Goal: Transaction & Acquisition: Purchase product/service

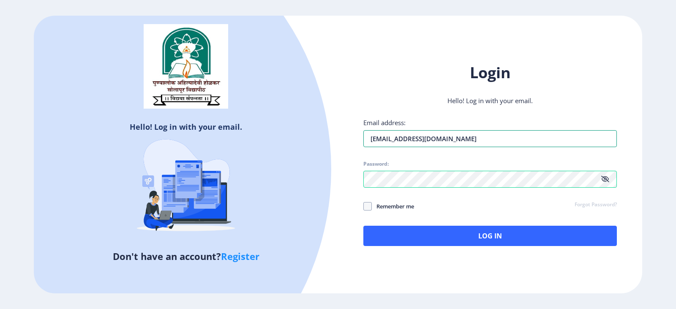
drag, startPoint x: 453, startPoint y: 136, endPoint x: 282, endPoint y: 132, distance: 170.8
click at [282, 132] on div "Hello! Log in with your email. Don't have an account? Register Login Hello! Log…" at bounding box center [338, 155] width 609 height 278
paste input "[EMAIL_ADDRESS][DOMAIN_NAME]"
type input "[EMAIL_ADDRESS][DOMAIN_NAME]"
click at [349, 273] on div "Hello! Log in with your email. Don't have an account? Register Login Hello! Log…" at bounding box center [338, 155] width 609 height 278
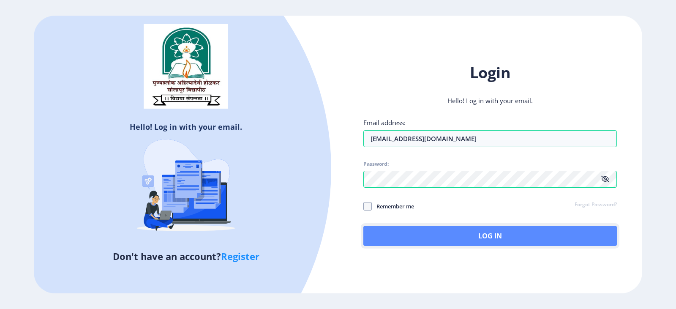
click at [380, 234] on button "Log In" at bounding box center [490, 236] width 254 height 20
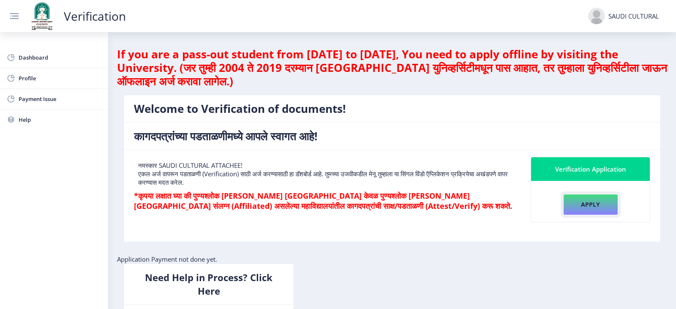
click at [570, 206] on button "Apply" at bounding box center [590, 204] width 55 height 21
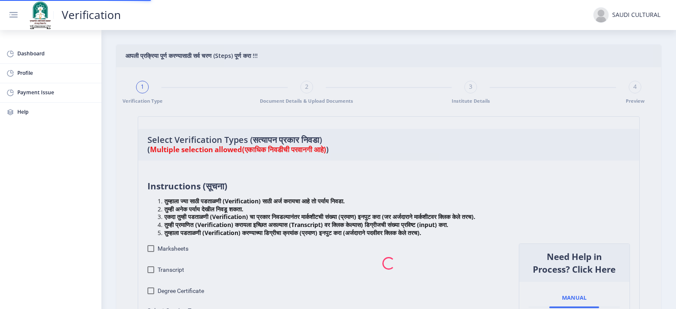
checkbox input "true"
type input "1"
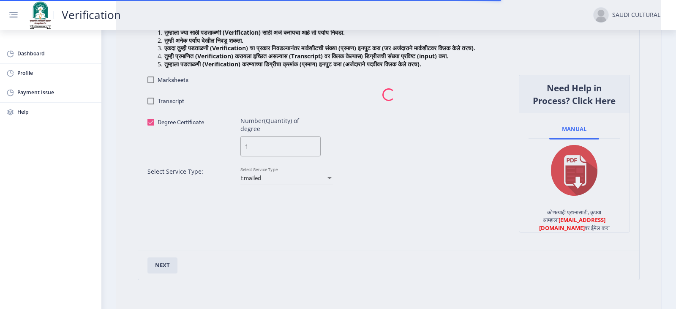
scroll to position [169, 0]
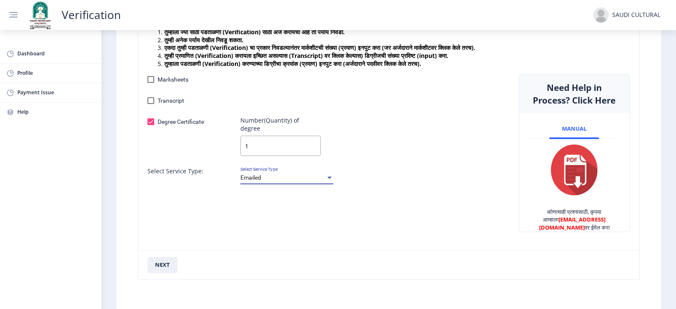
click at [298, 175] on div "Emailed" at bounding box center [282, 178] width 85 height 7
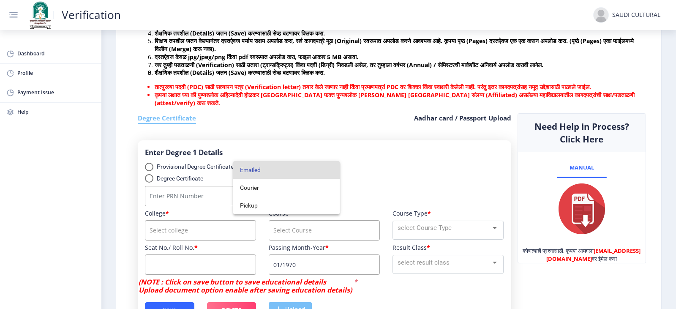
click at [298, 170] on span "Emailed" at bounding box center [286, 170] width 93 height 18
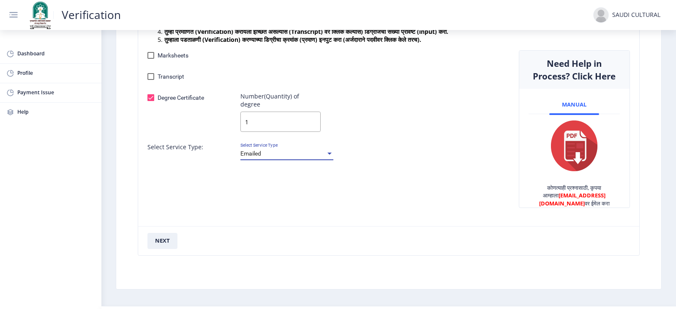
scroll to position [206, 0]
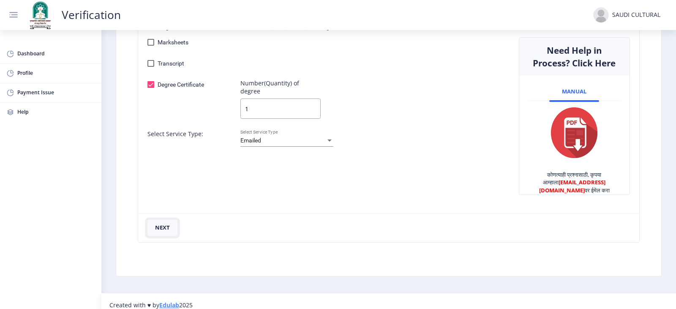
click at [162, 221] on button "next" at bounding box center [162, 228] width 30 height 16
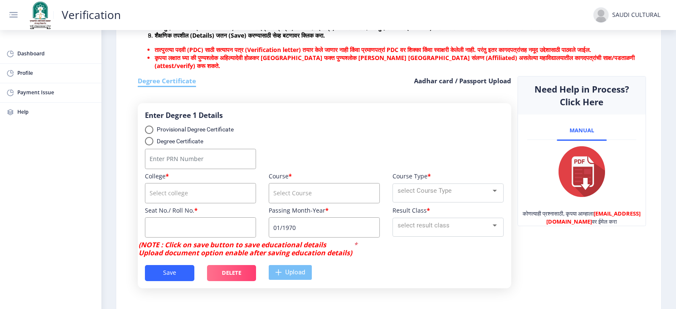
click at [147, 145] on div "select degree type" at bounding box center [149, 141] width 8 height 8
click at [149, 146] on input "Degree Certificate" at bounding box center [149, 145] width 0 height 0
radio input "true"
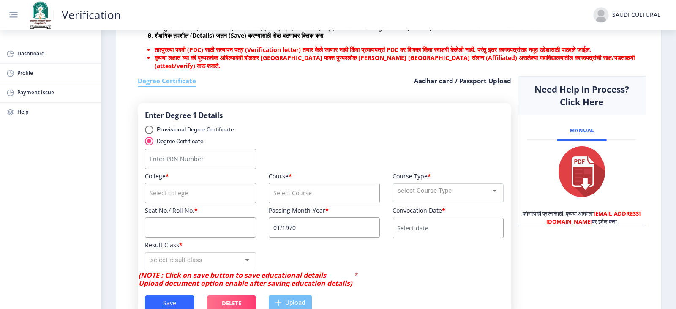
click at [160, 168] on input "Number" at bounding box center [200, 159] width 111 height 20
type input "2016032500232613"
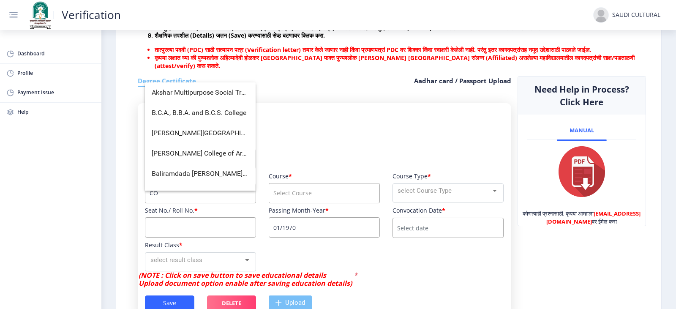
type input "C"
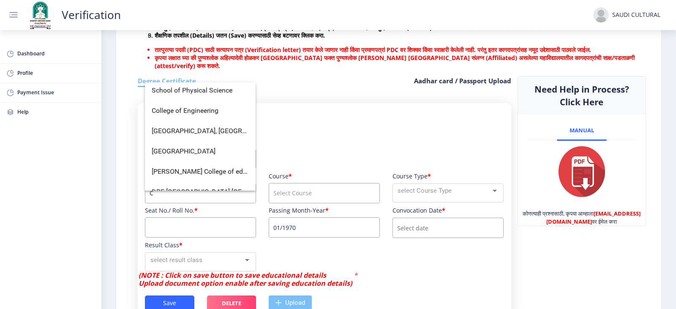
scroll to position [2366, 0]
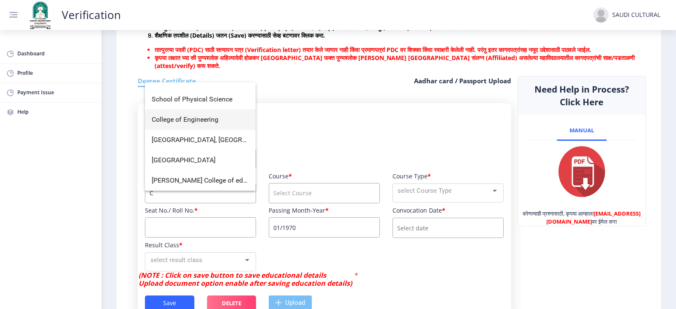
click at [205, 123] on span "College of Engineering" at bounding box center [200, 119] width 97 height 20
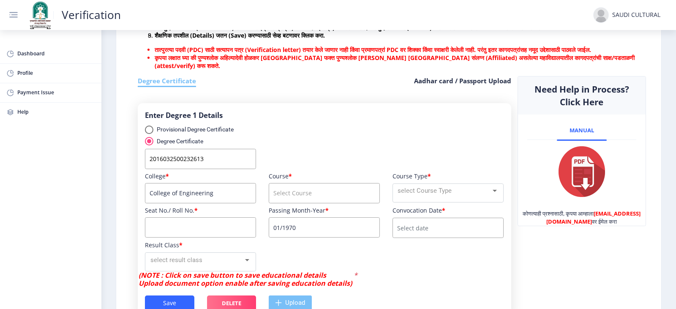
click at [219, 199] on input "College of Engineering" at bounding box center [200, 193] width 111 height 20
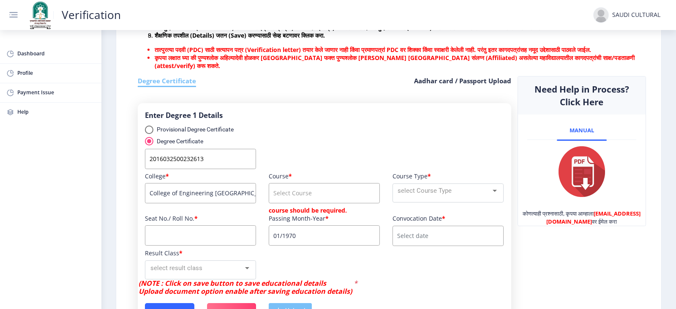
click at [220, 203] on input "College of Engineering [GEOGRAPHIC_DATA]" at bounding box center [200, 193] width 111 height 20
drag, startPoint x: 220, startPoint y: 203, endPoint x: 227, endPoint y: 202, distance: 6.9
click at [221, 203] on input "College of Engineering [GEOGRAPHIC_DATA]" at bounding box center [200, 193] width 111 height 20
type input "College of Engineering Pandharpur"
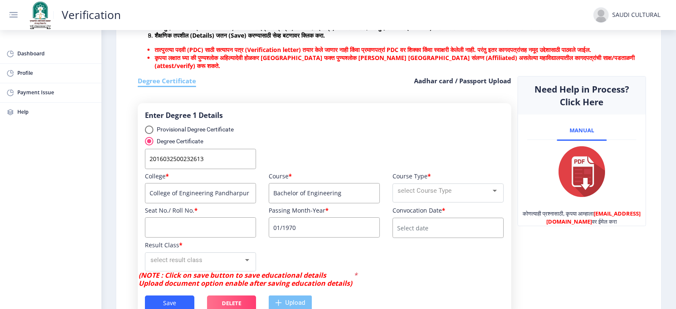
type input "Bachelor of Engineering"
click at [215, 235] on input at bounding box center [200, 227] width 111 height 20
click at [202, 237] on input "703840" at bounding box center [200, 227] width 111 height 20
type input "623261"
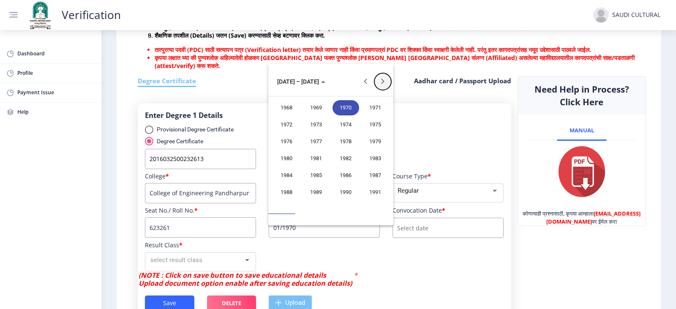
click at [379, 83] on button "Next 20 years" at bounding box center [382, 81] width 17 height 17
click at [382, 78] on button "Next 20 years" at bounding box center [382, 81] width 17 height 17
click at [291, 125] on div "2020" at bounding box center [286, 124] width 27 height 15
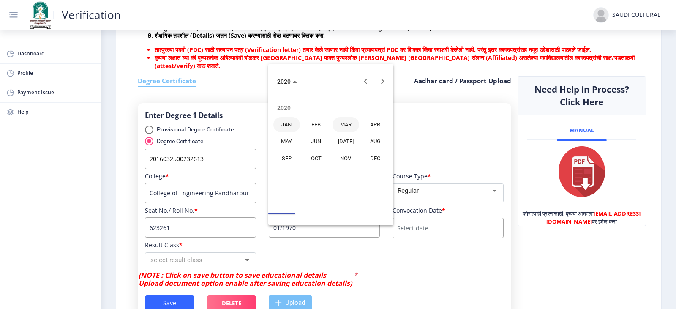
click at [343, 121] on div "MAR" at bounding box center [346, 124] width 27 height 15
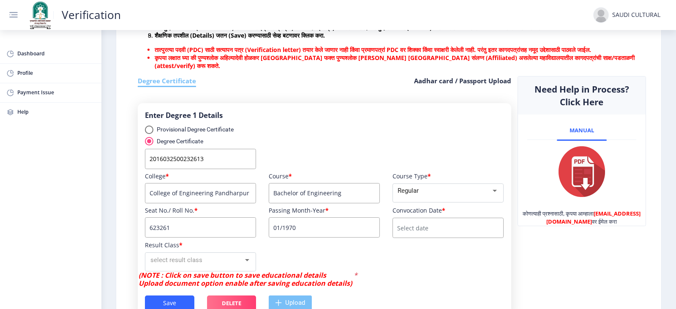
type input "03/2020"
click at [419, 233] on input at bounding box center [448, 228] width 111 height 20
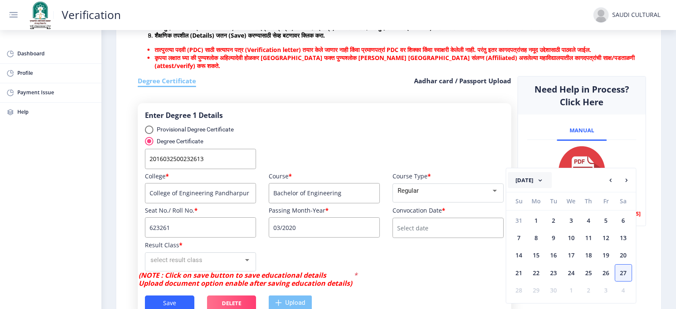
click at [548, 179] on button "[DATE]" at bounding box center [530, 180] width 44 height 16
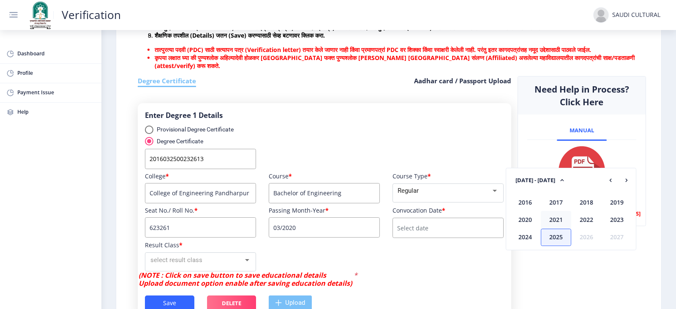
click at [552, 218] on div "2021" at bounding box center [556, 219] width 30 height 17
click at [552, 199] on div "Feb" at bounding box center [556, 202] width 30 height 17
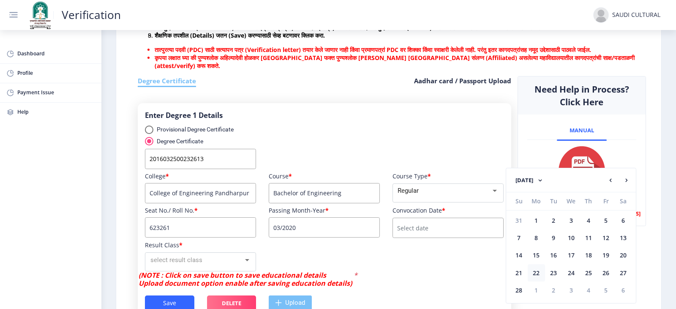
click at [541, 273] on div "22" at bounding box center [536, 272] width 17 height 17
type input "[DATE]"
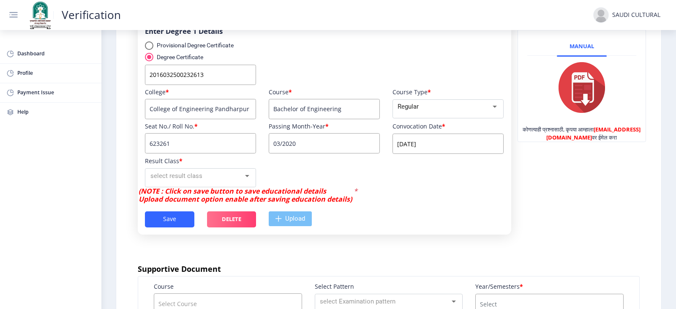
scroll to position [291, 0]
click at [201, 180] on div "select result class" at bounding box center [196, 176] width 93 height 10
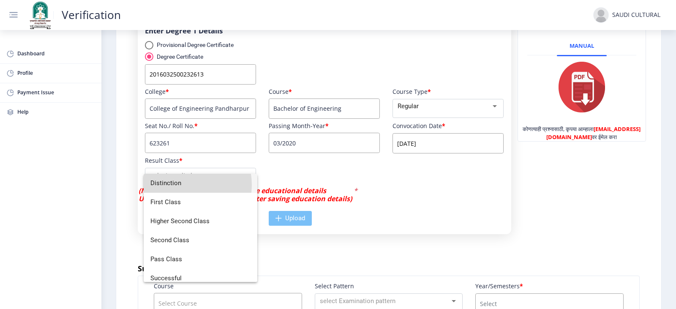
click at [181, 185] on span "Distinction" at bounding box center [200, 183] width 100 height 19
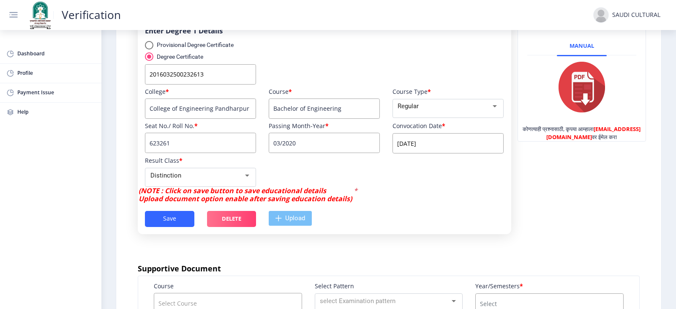
click at [325, 177] on div "College * College of Engineering Pandharpur Course * Bachelor of Engineering Co…" at bounding box center [324, 137] width 371 height 99
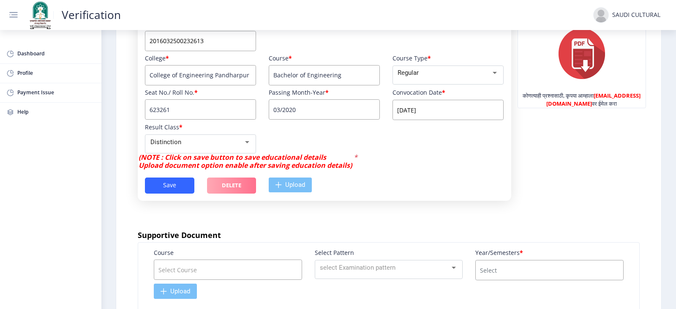
scroll to position [333, 0]
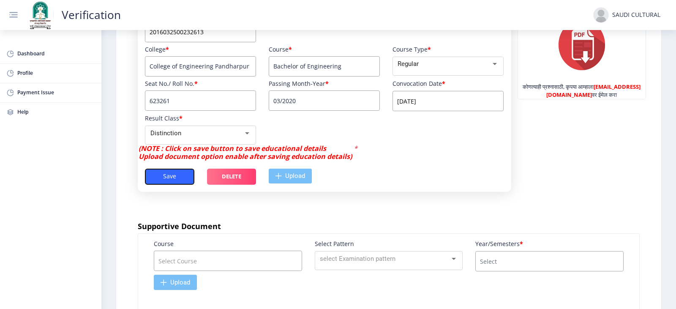
click at [172, 185] on button "Save" at bounding box center [169, 177] width 49 height 16
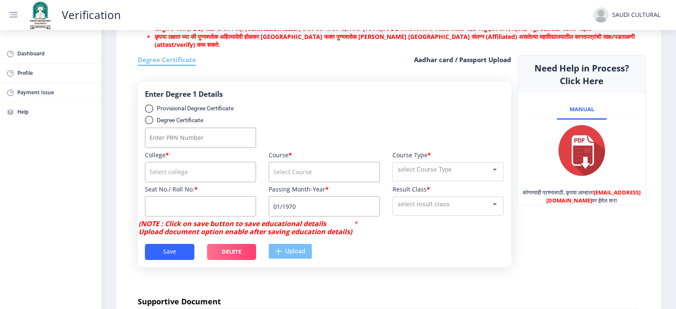
scroll to position [248, 0]
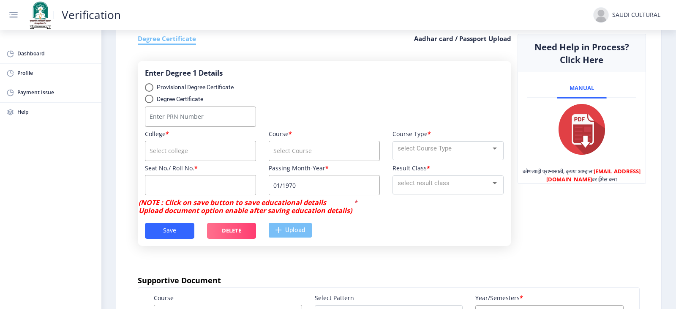
click at [151, 103] on div "select degree type" at bounding box center [149, 99] width 8 height 8
click at [149, 104] on input "Degree Certificate" at bounding box center [149, 103] width 0 height 0
radio input "true"
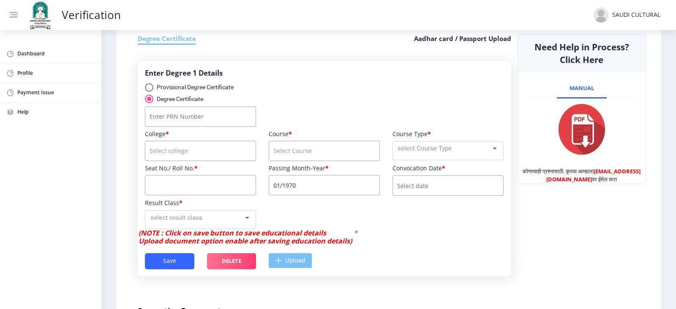
click at [160, 126] on input "Number" at bounding box center [200, 116] width 111 height 20
type input "2016032500232613"
click at [193, 160] on input "course" at bounding box center [200, 151] width 111 height 20
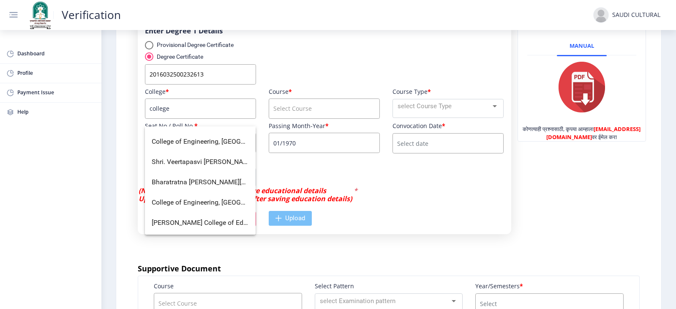
scroll to position [1699, 0]
click at [206, 186] on span "College of Engineering, [GEOGRAPHIC_DATA]" at bounding box center [200, 182] width 97 height 20
type input "College of Engineering, [GEOGRAPHIC_DATA]"
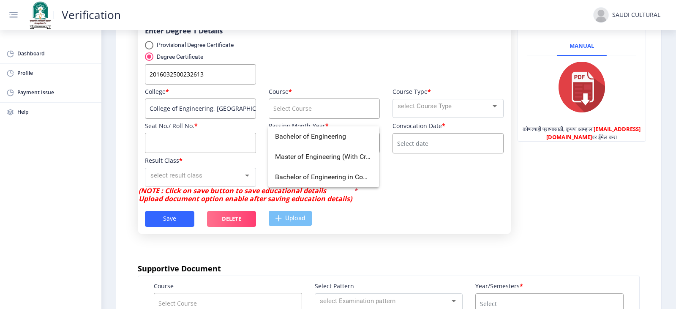
click at [294, 116] on input "course" at bounding box center [324, 108] width 111 height 20
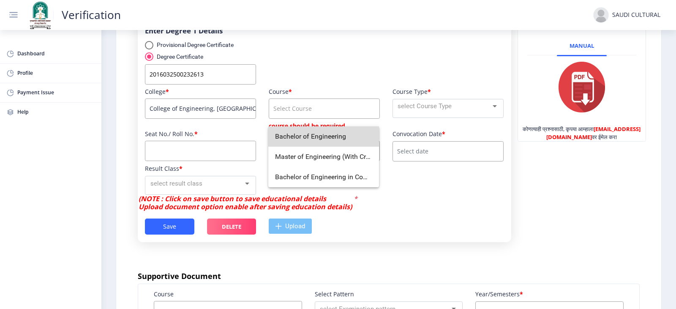
click at [329, 141] on span "Bachelor of Engineering" at bounding box center [323, 136] width 97 height 20
type input "Bachelor of Engineering"
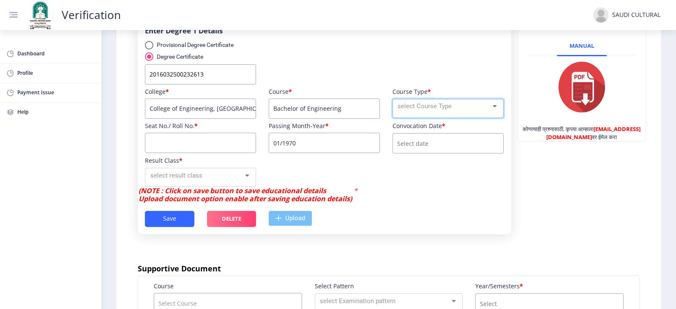
click at [416, 111] on div "select Course Type" at bounding box center [444, 106] width 93 height 10
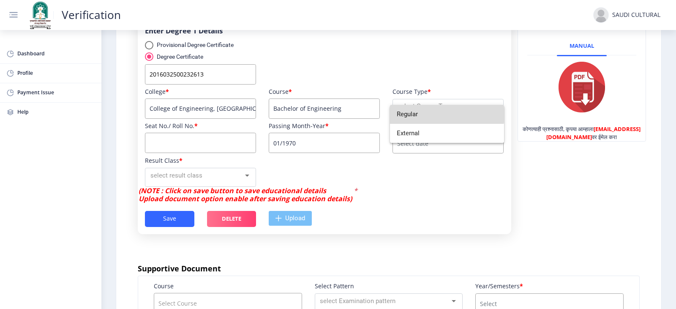
click at [415, 109] on span "Regular" at bounding box center [447, 114] width 100 height 19
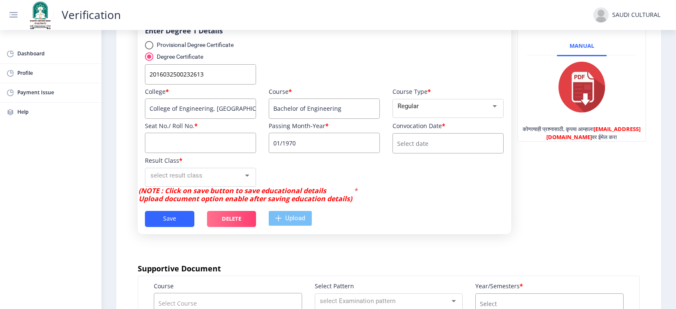
click at [180, 143] on input at bounding box center [200, 143] width 111 height 20
click at [175, 147] on input at bounding box center [200, 143] width 111 height 20
type input "623261"
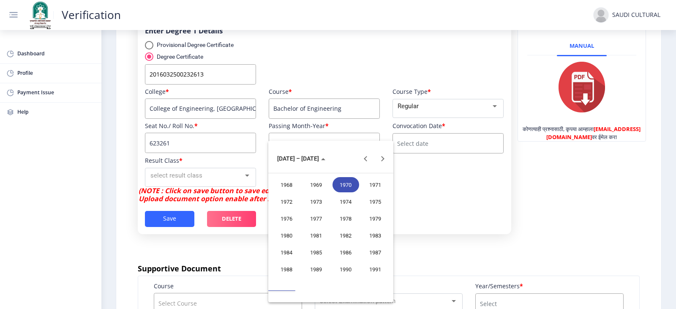
click at [330, 153] on nb-layout "Verification SAUDI CULTURAL Dashboard Profile Payment Issue Help आपली प्रक्रिया…" at bounding box center [338, 154] width 676 height 309
click at [385, 161] on button "Next 20 years" at bounding box center [382, 158] width 17 height 17
click at [383, 157] on button "Next 20 years" at bounding box center [382, 158] width 17 height 17
click at [278, 204] on div "2020" at bounding box center [286, 201] width 27 height 15
click at [345, 198] on div "MAR" at bounding box center [346, 201] width 27 height 15
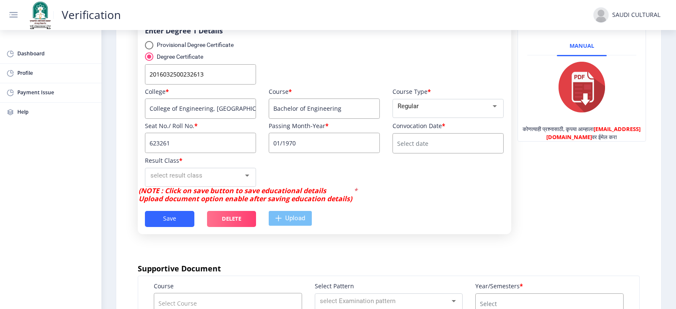
type input "03/2020"
click at [436, 150] on input at bounding box center [448, 143] width 111 height 20
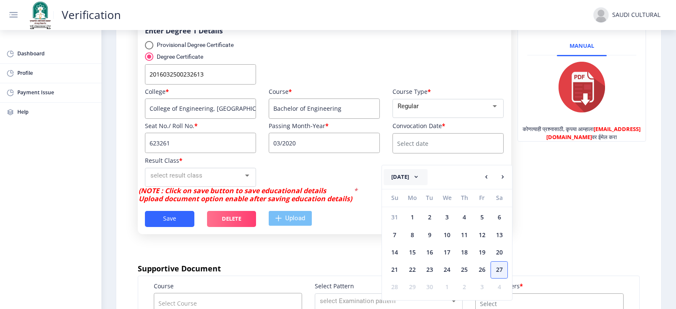
click at [412, 176] on button "[DATE]" at bounding box center [406, 177] width 44 height 16
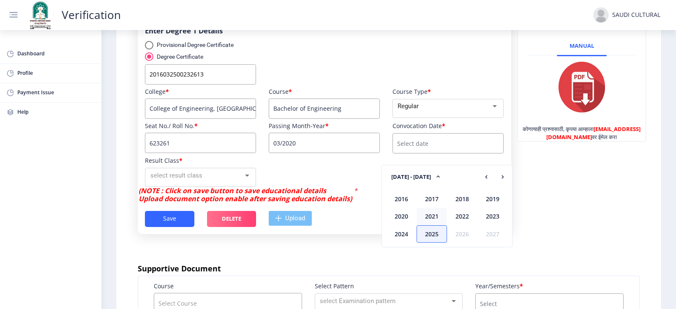
click at [424, 213] on div "2021" at bounding box center [432, 216] width 30 height 17
click at [467, 196] on div "Mar" at bounding box center [462, 199] width 30 height 17
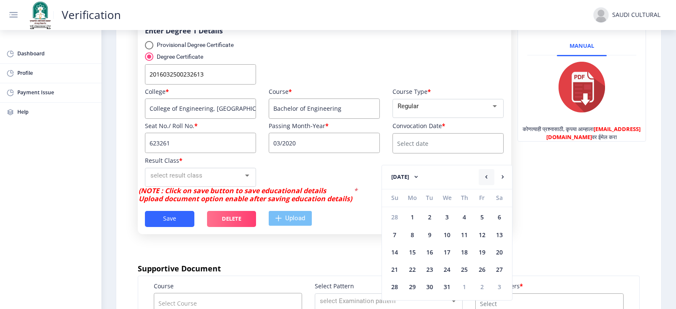
click at [482, 171] on button at bounding box center [487, 177] width 16 height 16
click at [414, 267] on div "22" at bounding box center [412, 269] width 17 height 17
type input "[DATE]"
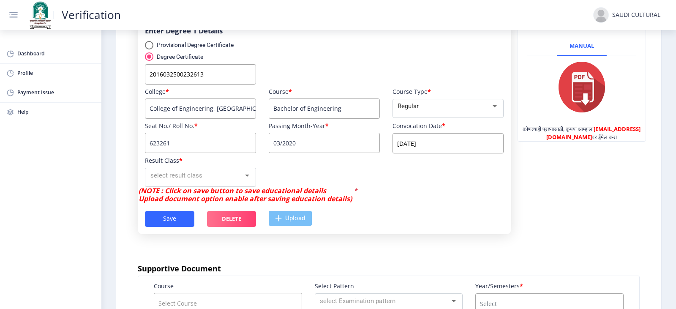
scroll to position [333, 0]
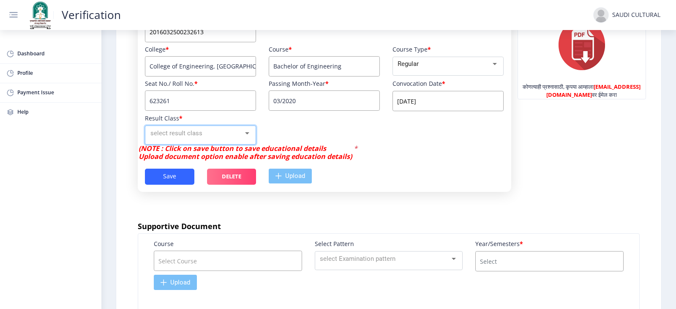
click at [188, 138] on div "select result class" at bounding box center [196, 133] width 93 height 10
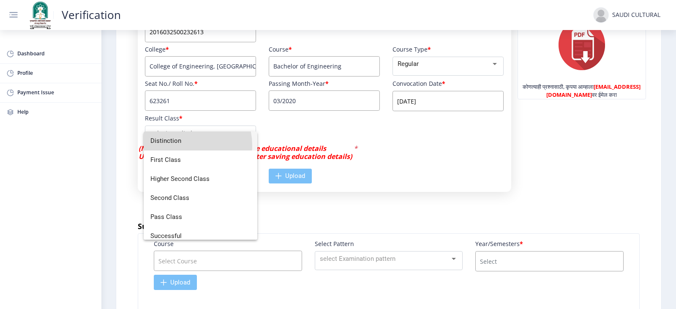
click at [188, 145] on span "Distinction" at bounding box center [200, 140] width 100 height 19
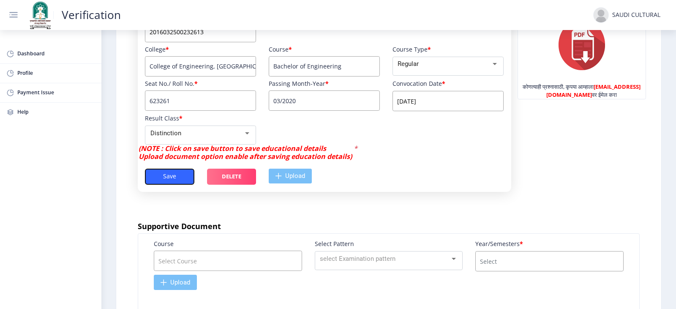
click at [171, 183] on button "Save" at bounding box center [169, 177] width 49 height 16
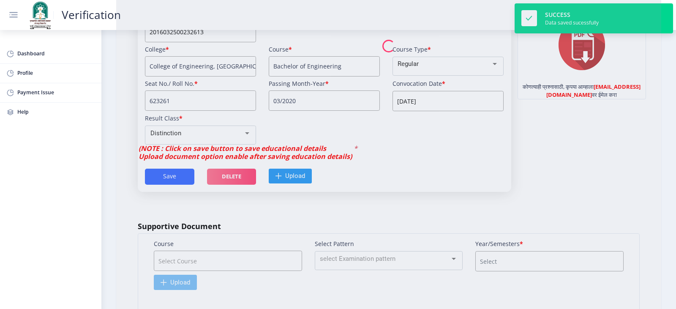
type input "Bachelor of Engineering"
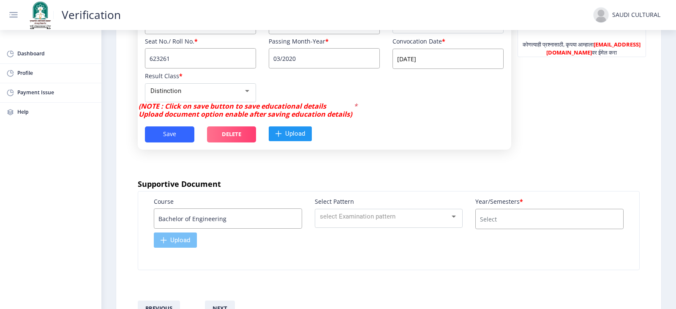
scroll to position [368, 0]
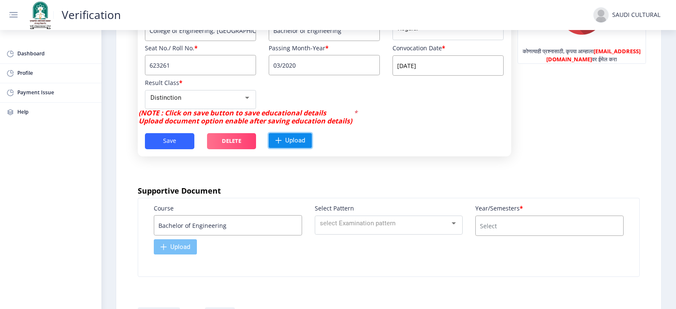
click at [296, 145] on span "Upload" at bounding box center [295, 140] width 20 height 8
click at [289, 145] on span "Upload" at bounding box center [295, 140] width 20 height 8
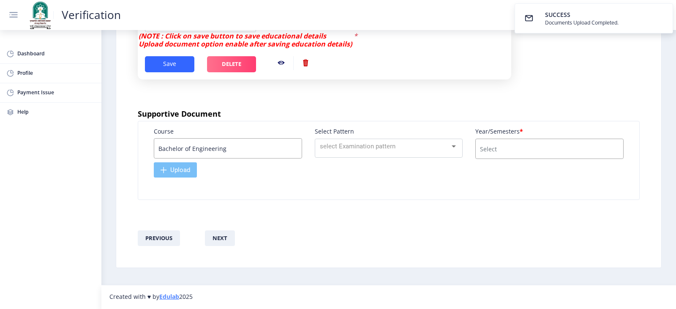
scroll to position [453, 0]
click at [369, 151] on div "select Examination pattern" at bounding box center [385, 147] width 130 height 10
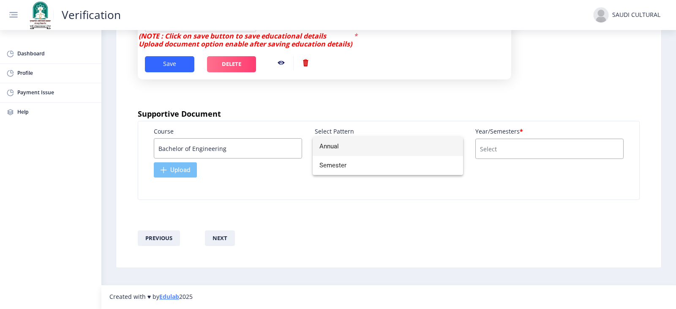
click at [364, 212] on div at bounding box center [338, 154] width 676 height 309
click at [225, 240] on button "next" at bounding box center [220, 238] width 30 height 16
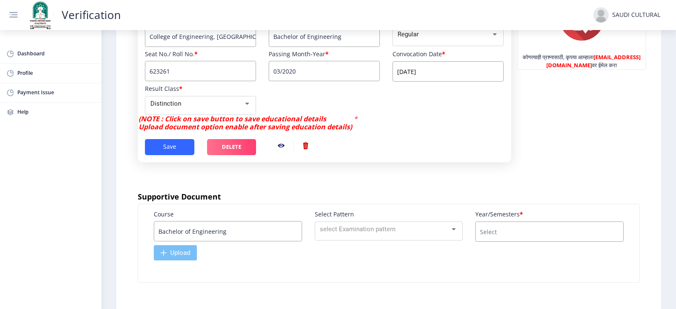
scroll to position [368, 0]
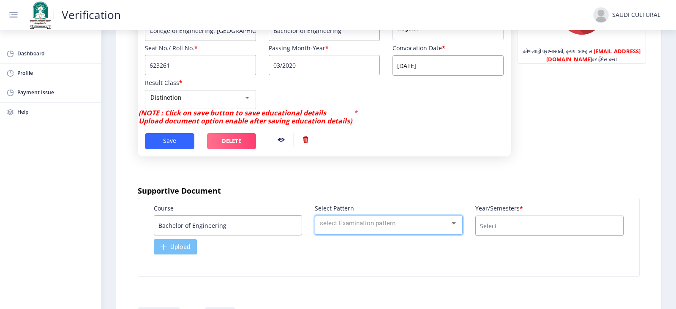
click at [354, 235] on mat-select "select Examination pattern" at bounding box center [389, 225] width 148 height 19
click at [393, 227] on span "select Examination pattern" at bounding box center [358, 223] width 76 height 8
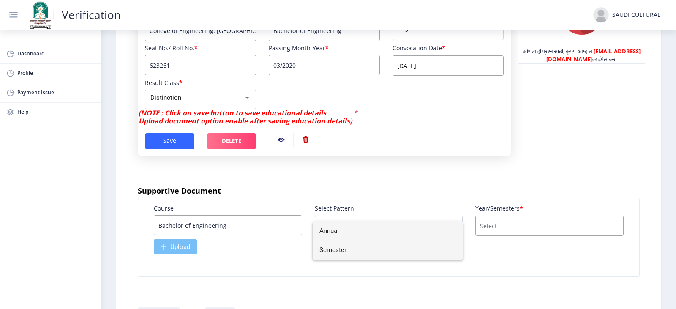
click at [359, 251] on span "Semester" at bounding box center [387, 249] width 137 height 19
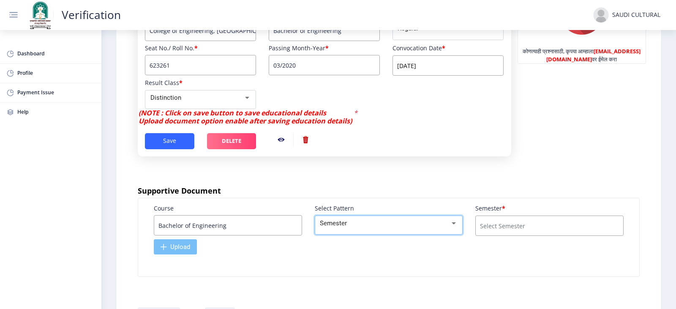
scroll to position [411, 0]
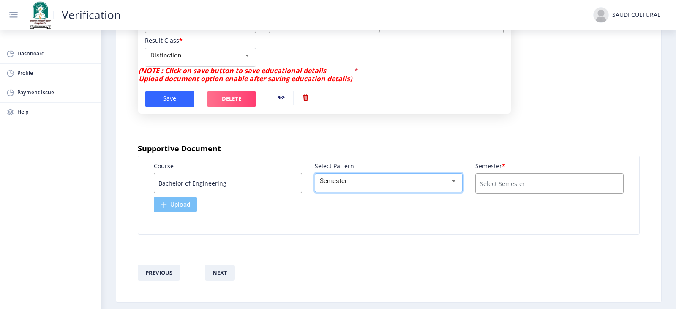
click at [385, 186] on div "Semester" at bounding box center [385, 181] width 130 height 10
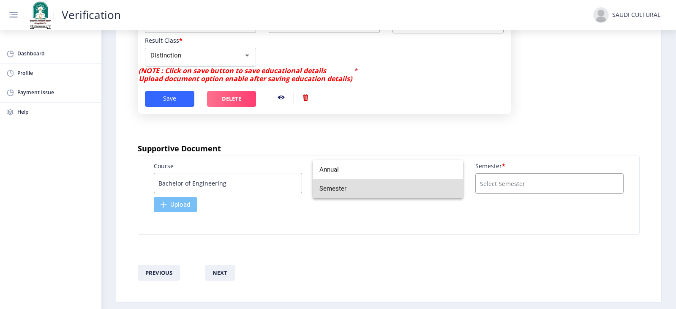
click at [385, 192] on span "Semester" at bounding box center [387, 188] width 137 height 19
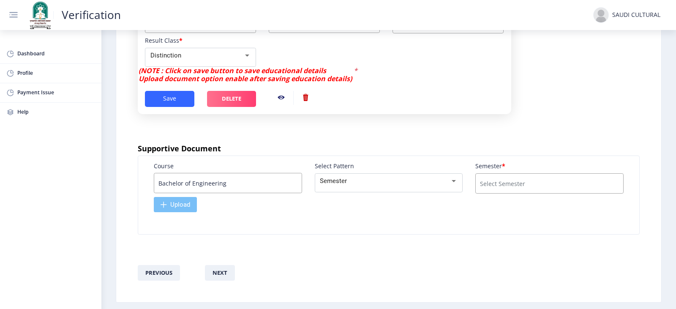
click at [489, 188] on input "course" at bounding box center [549, 183] width 148 height 20
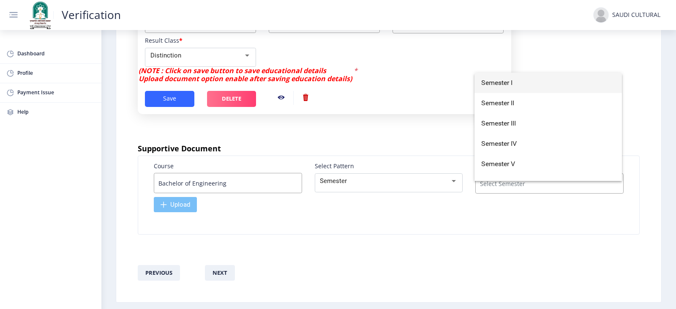
click at [523, 81] on span "Semester I" at bounding box center [548, 83] width 134 height 20
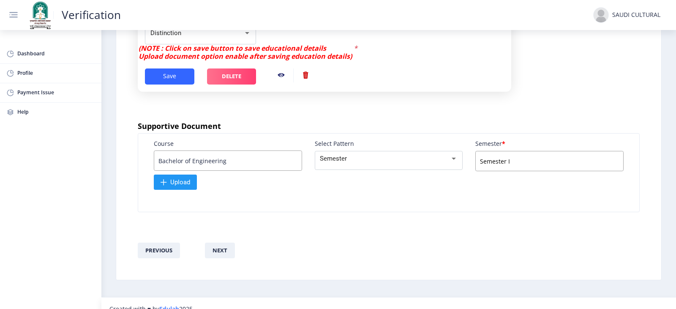
scroll to position [453, 0]
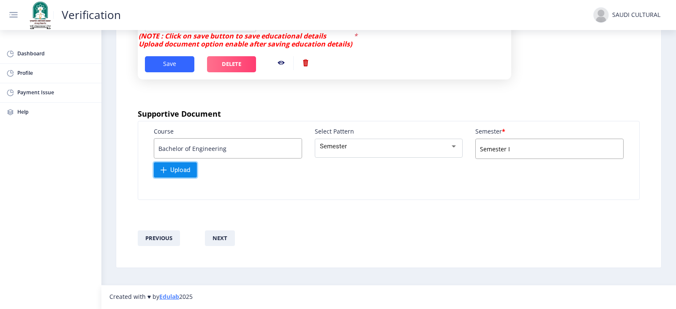
click at [171, 171] on span "Upload" at bounding box center [180, 170] width 20 height 8
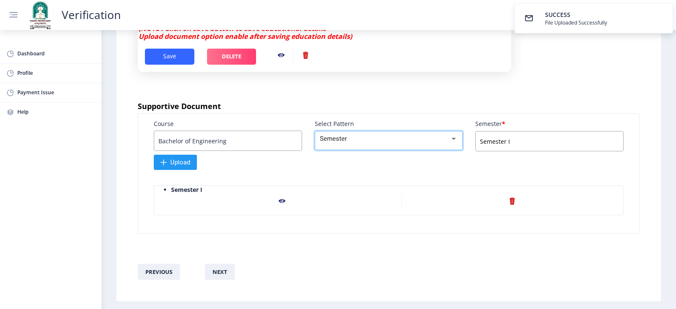
click at [376, 150] on mat-select "Semester" at bounding box center [389, 140] width 148 height 19
click at [382, 144] on div "Semester" at bounding box center [385, 139] width 130 height 10
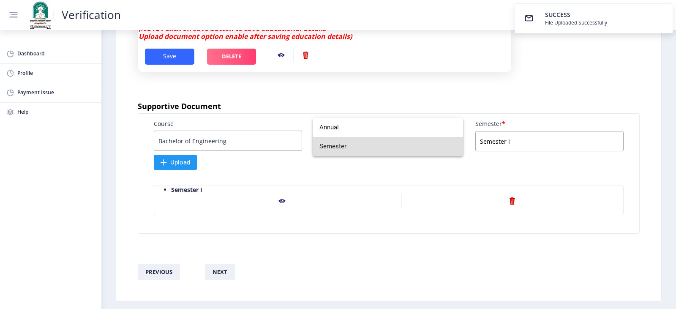
click at [382, 146] on span "Semester" at bounding box center [387, 146] width 137 height 19
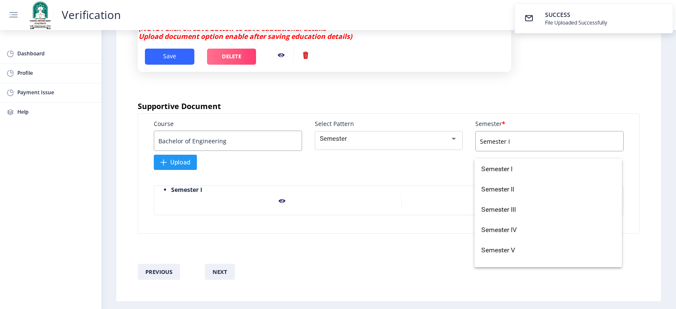
click at [545, 145] on input "Semester I" at bounding box center [549, 141] width 148 height 20
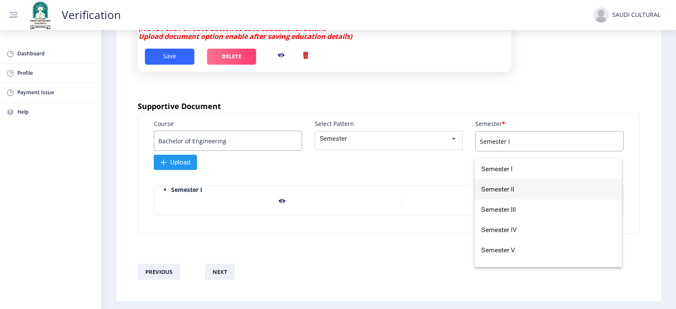
click at [519, 186] on span "Semester II" at bounding box center [548, 189] width 134 height 20
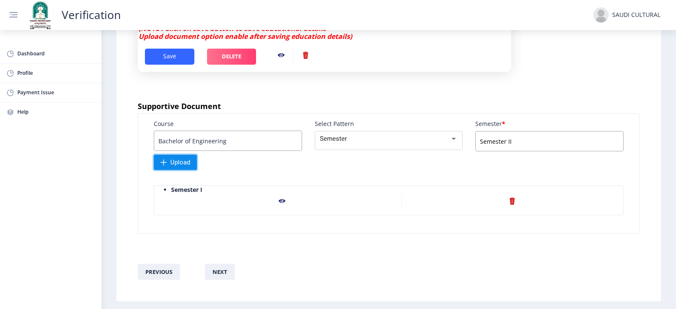
click at [175, 170] on span "Upload" at bounding box center [175, 162] width 43 height 15
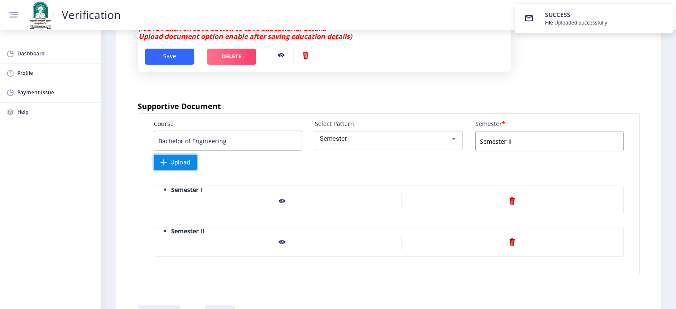
click at [177, 166] on span "Upload" at bounding box center [180, 162] width 20 height 8
click at [519, 150] on input "Semester II" at bounding box center [549, 141] width 148 height 20
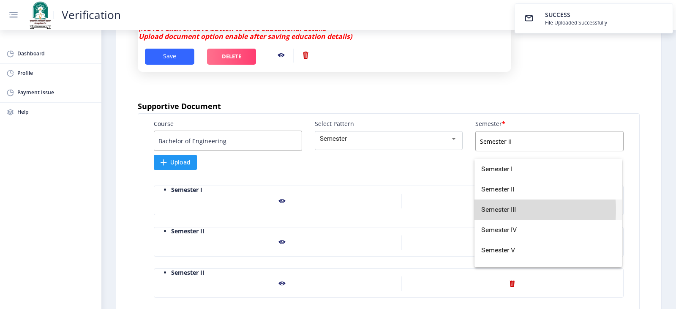
click at [499, 210] on span "Semester III" at bounding box center [548, 209] width 134 height 20
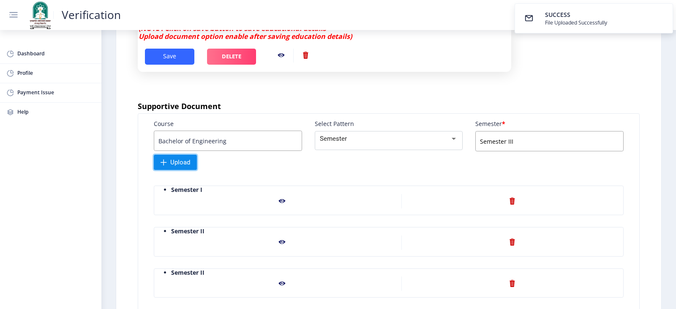
click at [182, 166] on span "Upload" at bounding box center [180, 162] width 20 height 8
click at [169, 170] on span "Upload" at bounding box center [175, 162] width 43 height 15
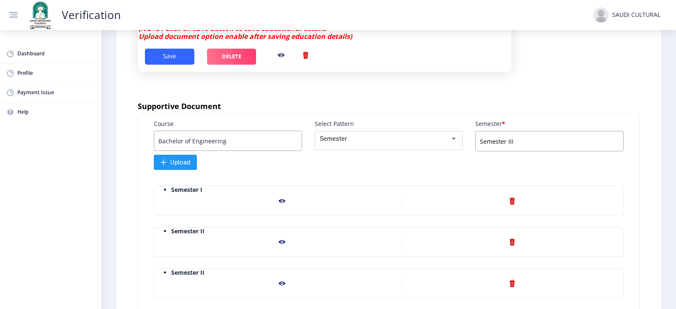
click at [506, 151] on input "Semester III" at bounding box center [549, 141] width 148 height 20
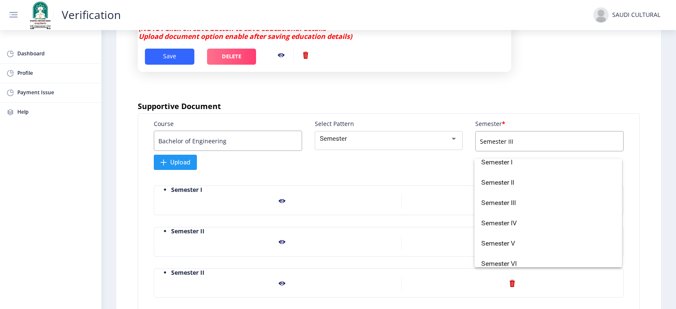
scroll to position [0, 0]
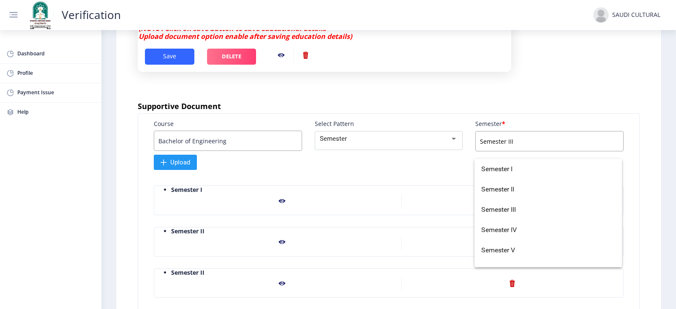
click at [566, 110] on div "Supportive Document Course Bachelor of Engineering Select Pattern Semester Seme…" at bounding box center [389, 229] width 502 height 255
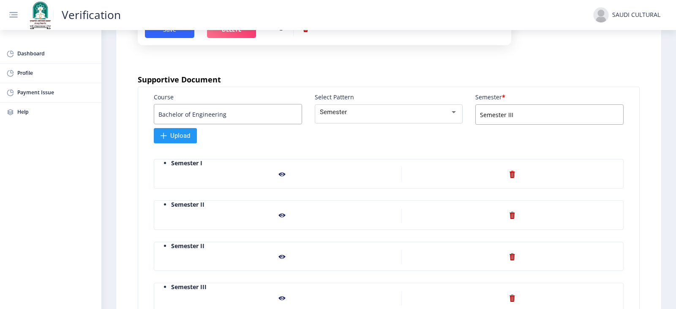
scroll to position [580, 0]
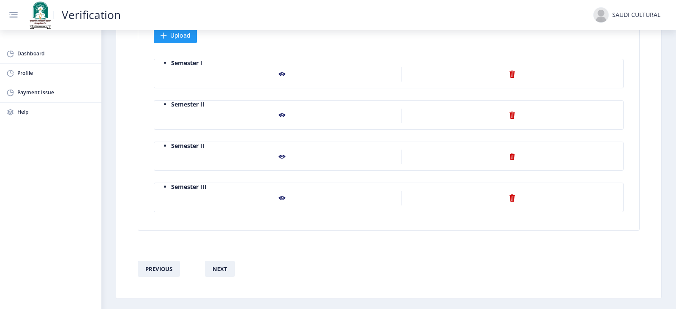
click at [509, 205] on nb-action at bounding box center [512, 198] width 222 height 14
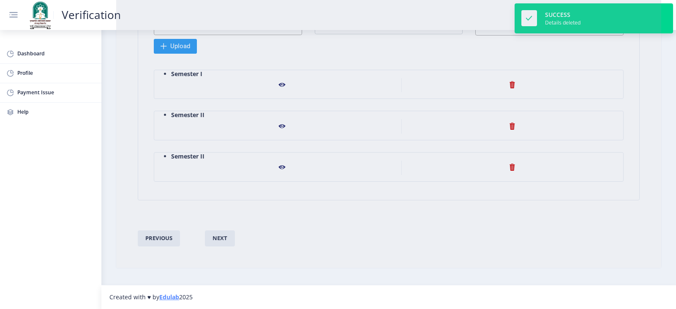
scroll to position [577, 0]
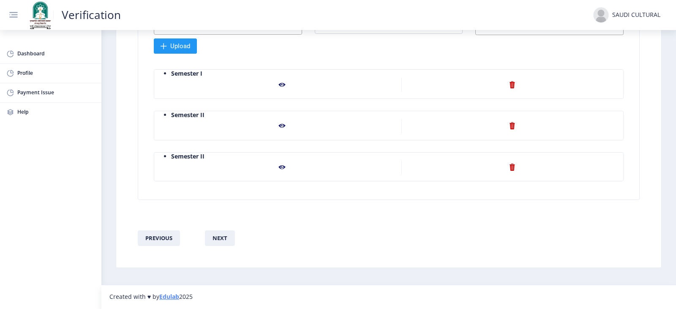
click at [512, 167] on nb-action at bounding box center [512, 167] width 222 height 14
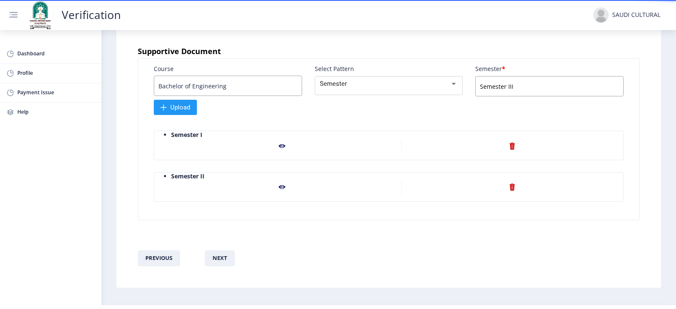
scroll to position [493, 0]
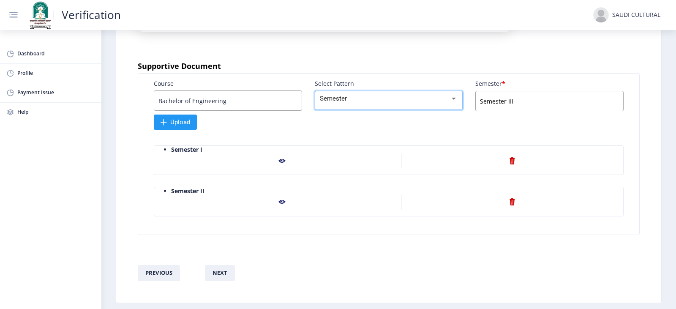
click at [368, 103] on div "Semester" at bounding box center [385, 99] width 130 height 10
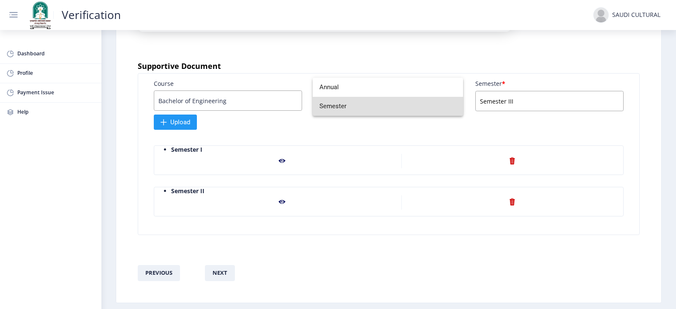
click at [368, 103] on span "Semester" at bounding box center [387, 106] width 137 height 19
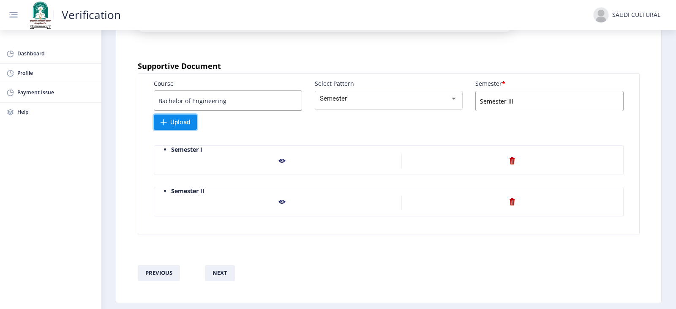
click at [174, 130] on span "Upload" at bounding box center [175, 122] width 43 height 15
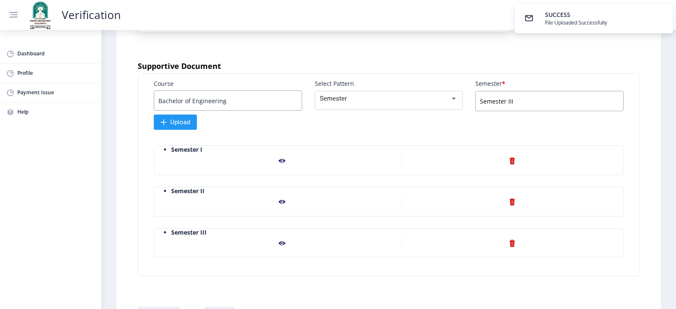
click at [515, 104] on input "Semester III" at bounding box center [549, 101] width 148 height 20
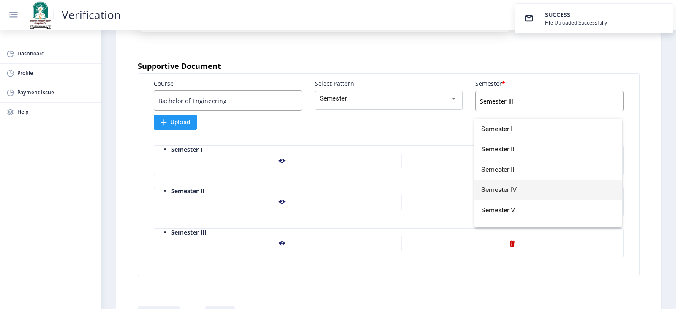
click at [508, 188] on span "Semester IV" at bounding box center [548, 190] width 134 height 20
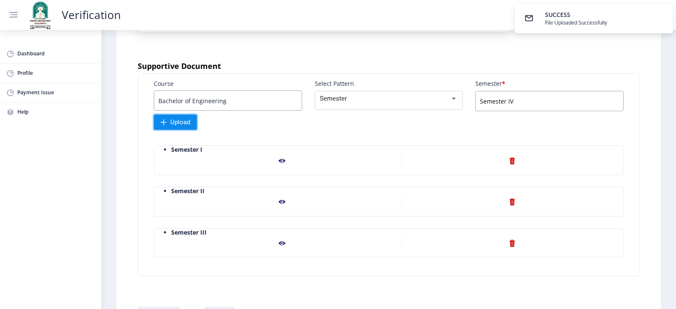
click at [172, 126] on span "Upload" at bounding box center [180, 122] width 20 height 8
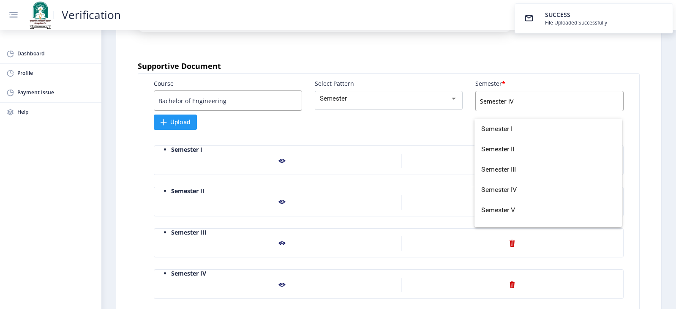
click at [513, 109] on input "Semester IV" at bounding box center [549, 101] width 148 height 20
click at [513, 204] on span "Semester V" at bounding box center [548, 210] width 134 height 20
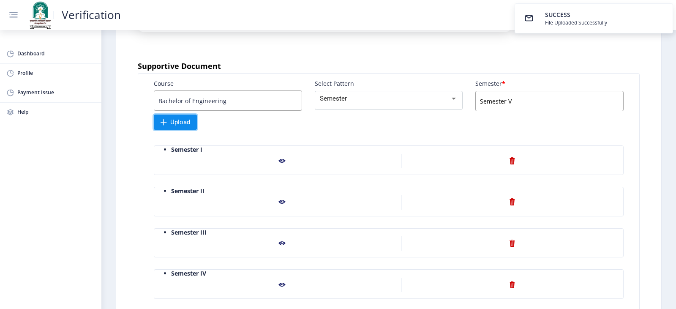
click at [170, 126] on span "Upload" at bounding box center [180, 122] width 20 height 8
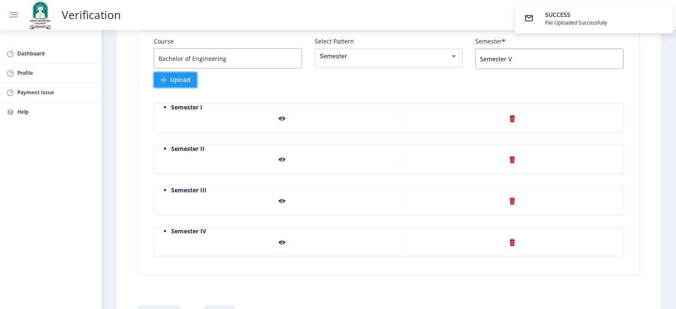
scroll to position [535, 0]
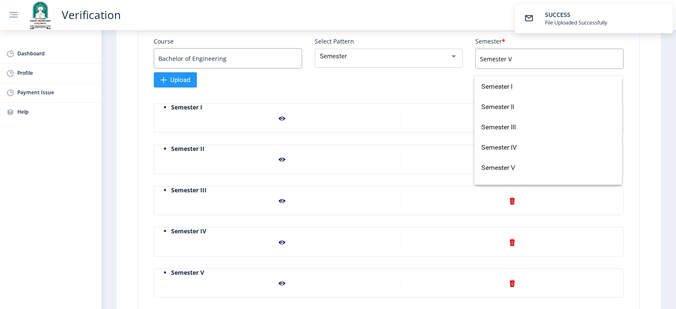
click at [529, 67] on input "Semester V" at bounding box center [549, 59] width 148 height 20
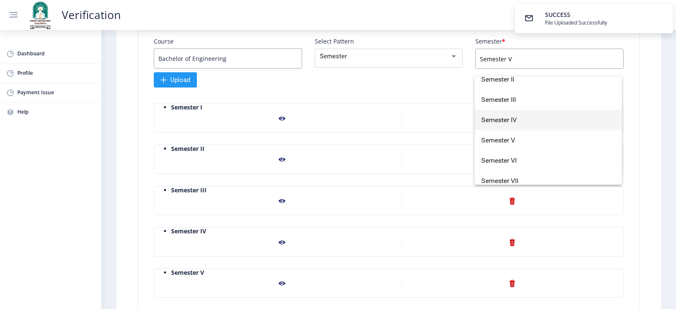
scroll to position [42, 0]
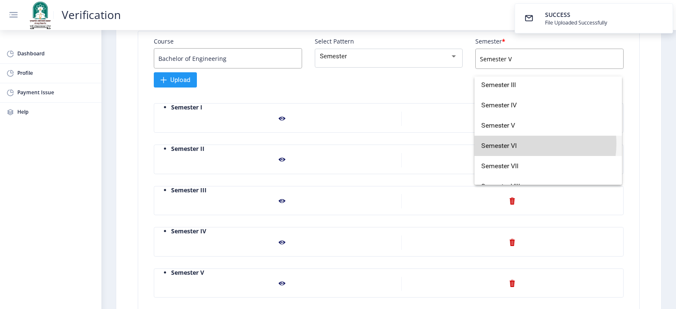
click at [525, 144] on span "Semester VI" at bounding box center [548, 146] width 134 height 20
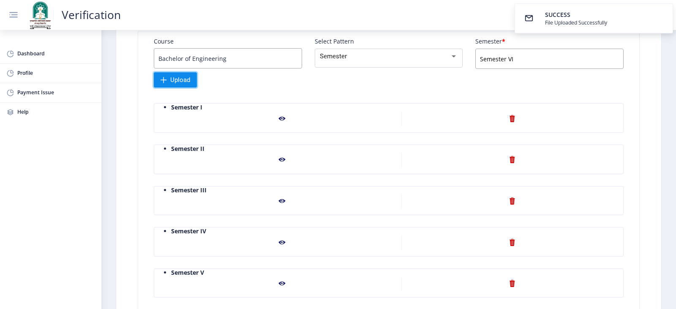
click at [162, 83] on span at bounding box center [164, 80] width 6 height 6
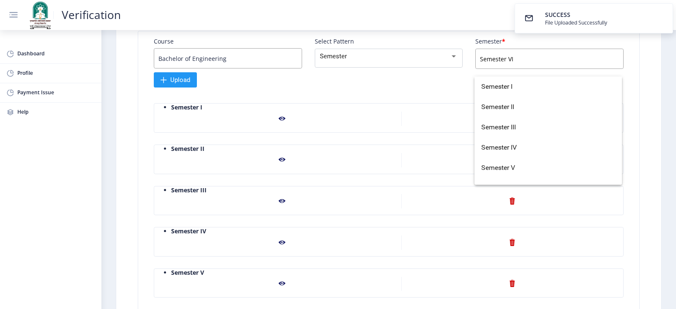
click at [499, 60] on input "Semester VI" at bounding box center [549, 59] width 148 height 20
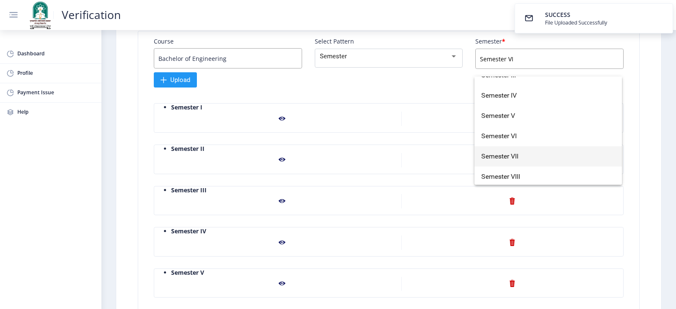
scroll to position [54, 0]
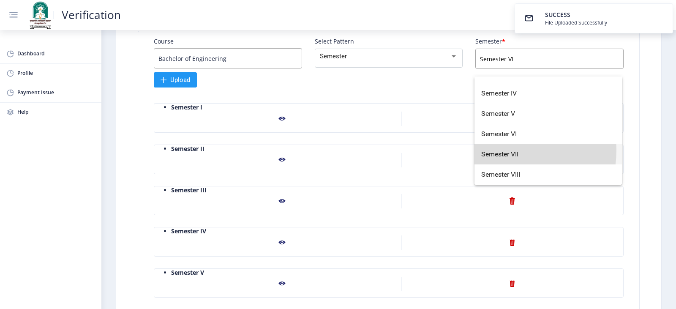
click at [511, 150] on span "Semester VII" at bounding box center [548, 154] width 134 height 20
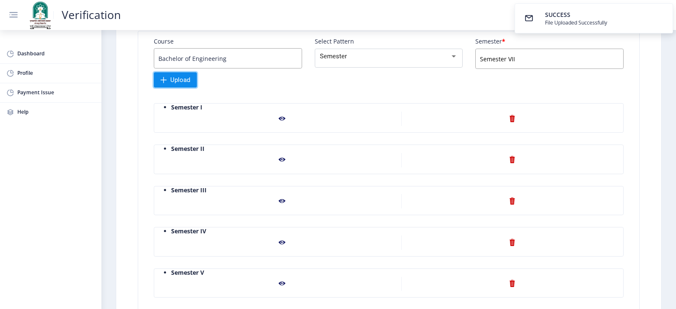
click at [166, 83] on span at bounding box center [164, 80] width 6 height 6
click at [508, 67] on input "Semester VII" at bounding box center [549, 59] width 148 height 20
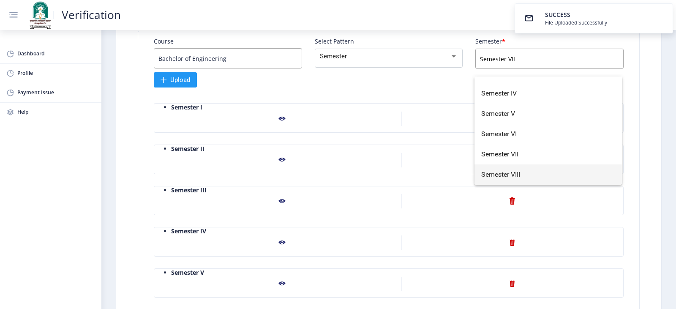
click at [515, 172] on span "Semester VIII" at bounding box center [548, 174] width 134 height 20
type input "Semester VIII"
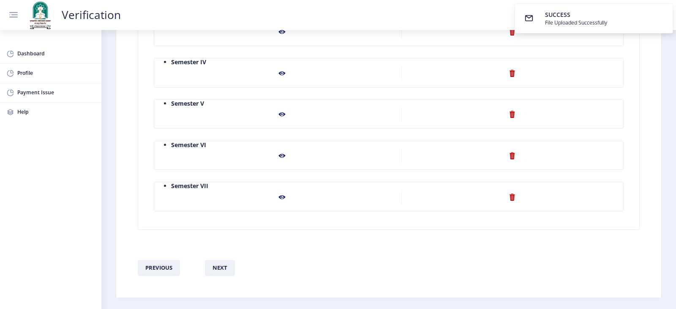
scroll to position [493, 0]
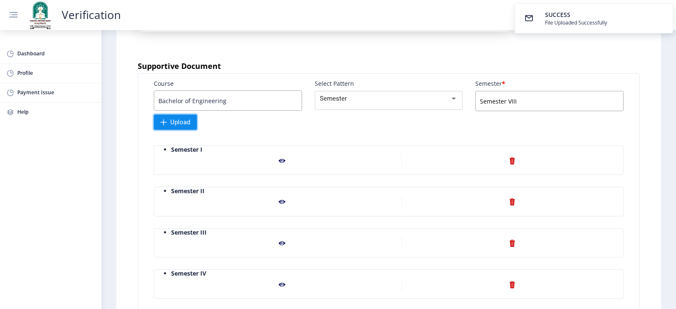
click at [181, 126] on span "Upload" at bounding box center [180, 122] width 20 height 8
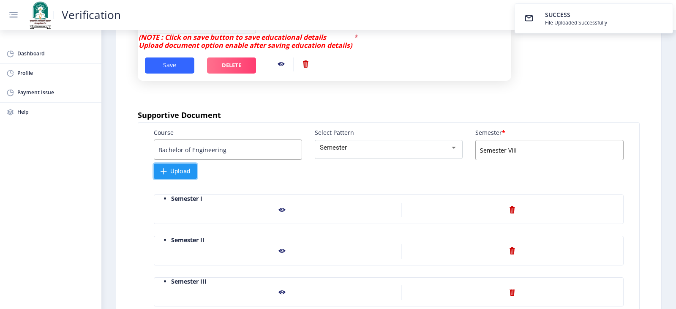
scroll to position [403, 0]
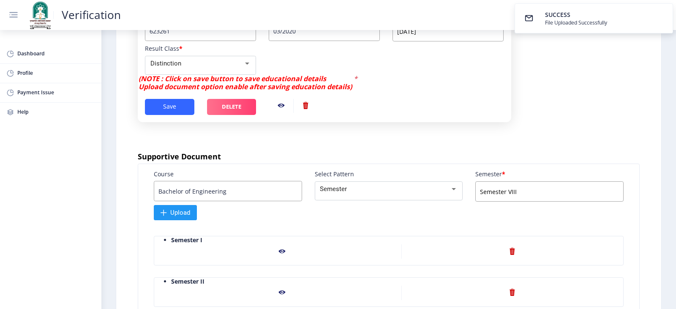
click at [215, 198] on input "Bachelor of Engineering" at bounding box center [228, 191] width 148 height 20
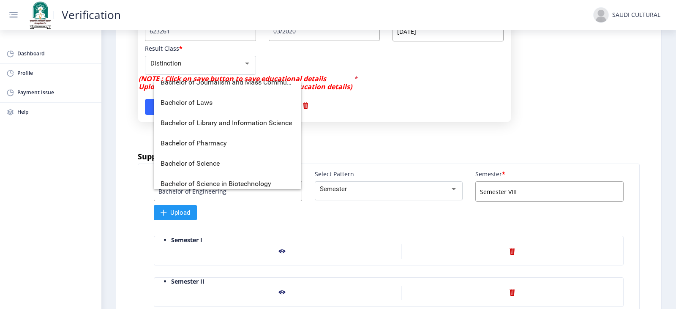
scroll to position [0, 0]
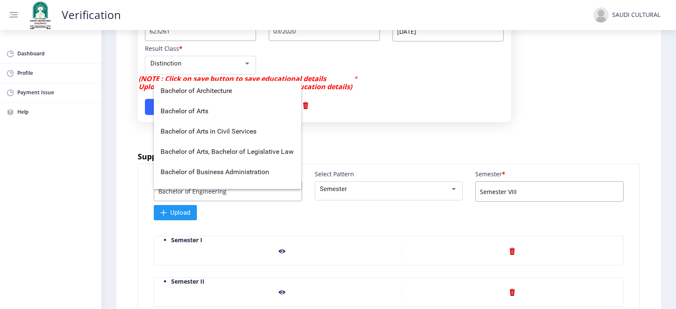
click at [396, 146] on div "Enter Degree 1 Details Provisional Degree Certificate Degree Certificate 201603…" at bounding box center [325, 26] width 374 height 239
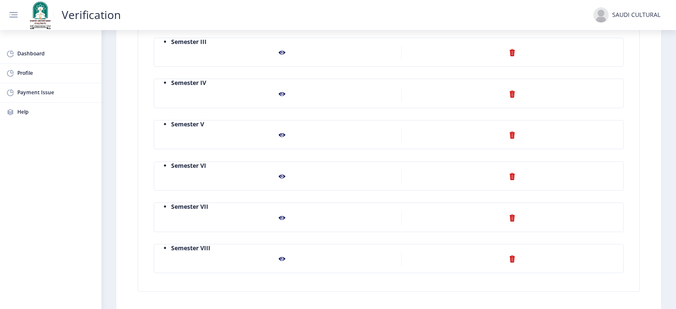
scroll to position [783, 0]
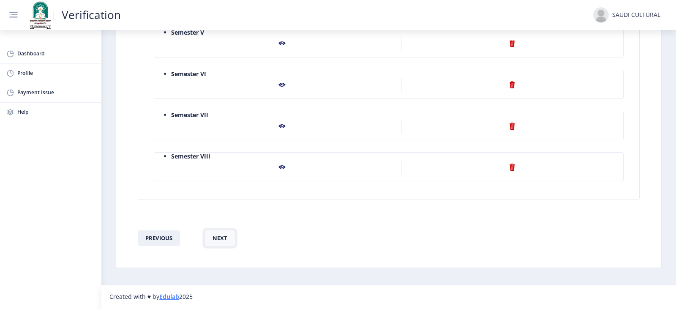
click at [218, 239] on button "next" at bounding box center [220, 238] width 30 height 16
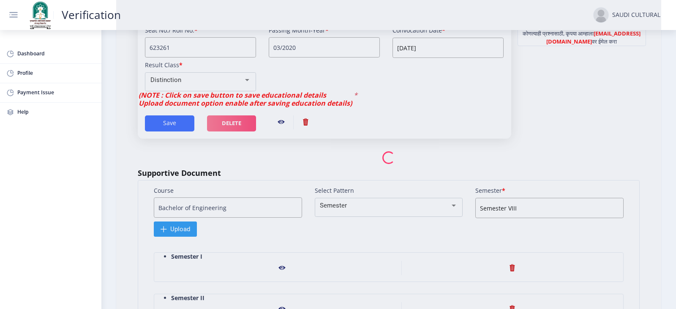
scroll to position [276, 0]
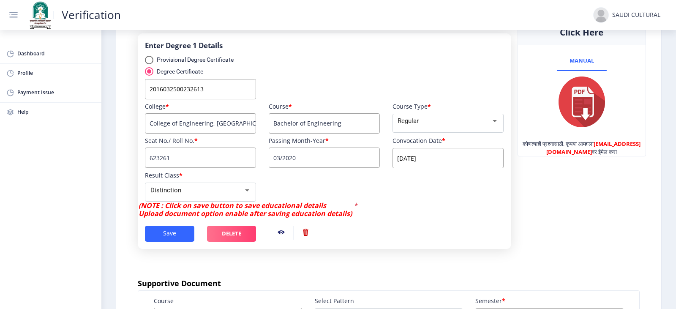
click at [278, 239] on nb-action at bounding box center [281, 233] width 25 height 14
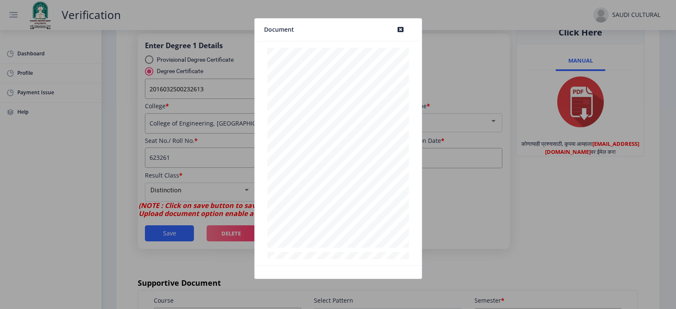
scroll to position [197, 0]
click at [514, 158] on div at bounding box center [338, 154] width 676 height 309
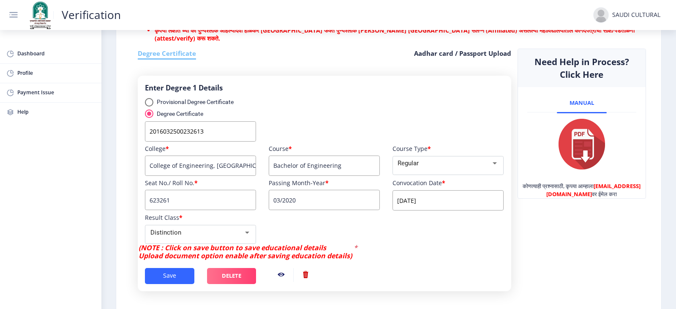
scroll to position [22, 0]
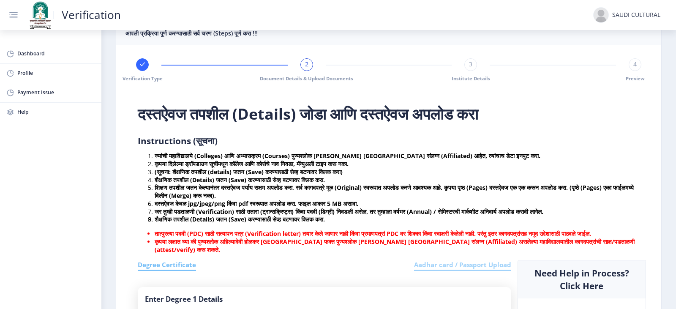
click at [438, 271] on h6 "Aadhar card / Passport Upload" at bounding box center [462, 265] width 97 height 11
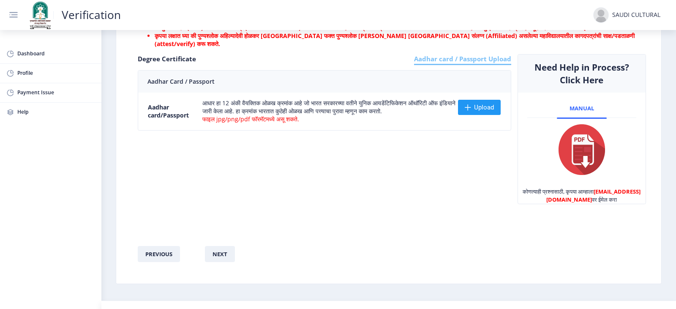
scroll to position [234, 0]
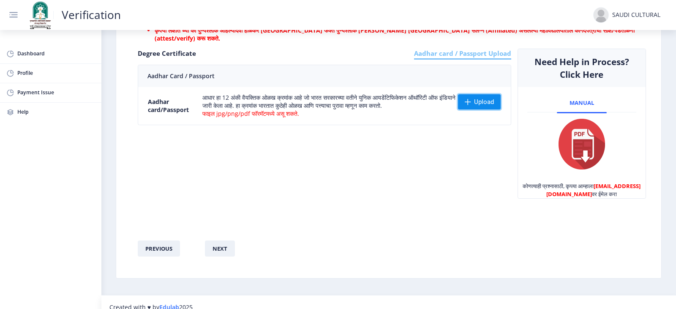
click at [472, 109] on span "Upload" at bounding box center [479, 101] width 43 height 15
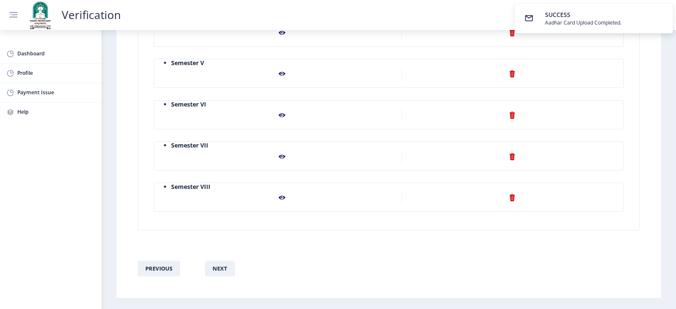
scroll to position [783, 0]
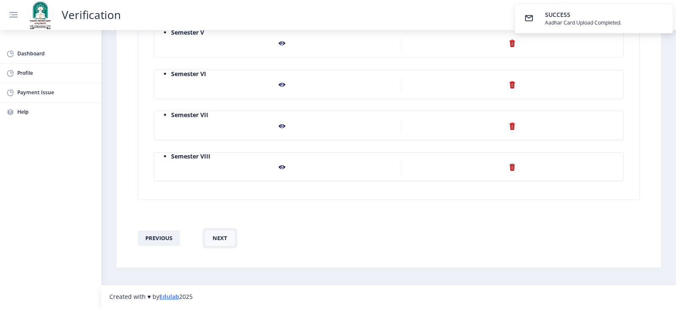
click at [220, 243] on button "next" at bounding box center [220, 238] width 30 height 16
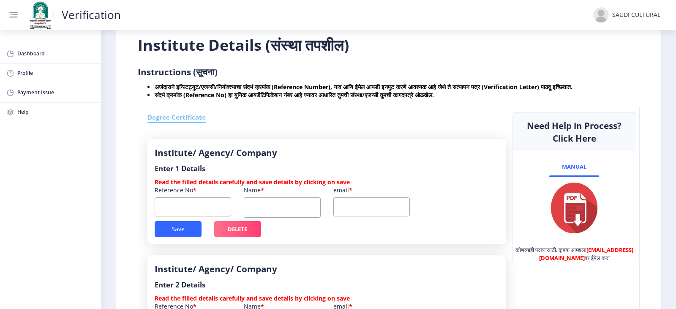
scroll to position [90, 0]
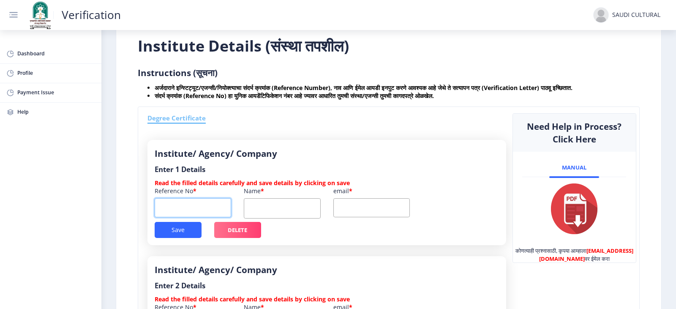
click at [183, 205] on input "text" at bounding box center [193, 207] width 76 height 19
paste input "BC2025383187"
type input "BC2025383187"
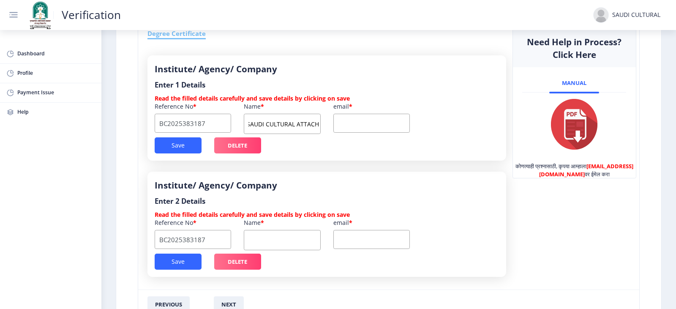
scroll to position [0, 5]
type input "SAUDI CULTURAL ATTACHE"
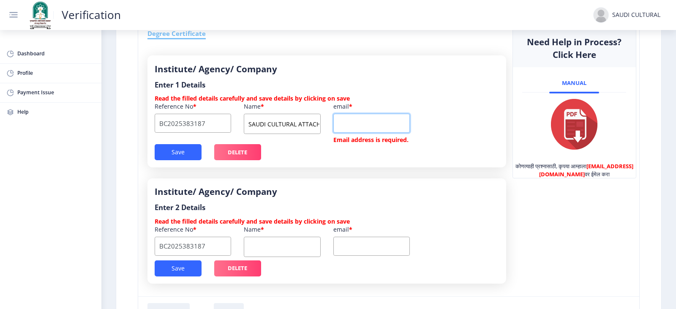
paste input "[EMAIL_ADDRESS][DOMAIN_NAME]"
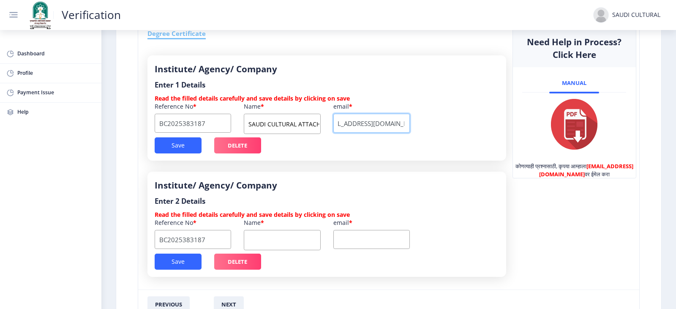
scroll to position [0, 22]
type input "[EMAIL_ADDRESS][DOMAIN_NAME]"
click at [181, 153] on div "Institute/ Agency/ Company Enter 1 Details Read the filled details carefully an…" at bounding box center [326, 107] width 359 height 105
click at [178, 145] on button "Save" at bounding box center [178, 145] width 47 height 16
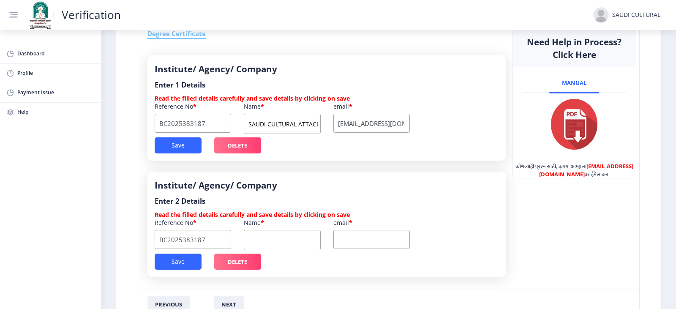
scroll to position [167, 0]
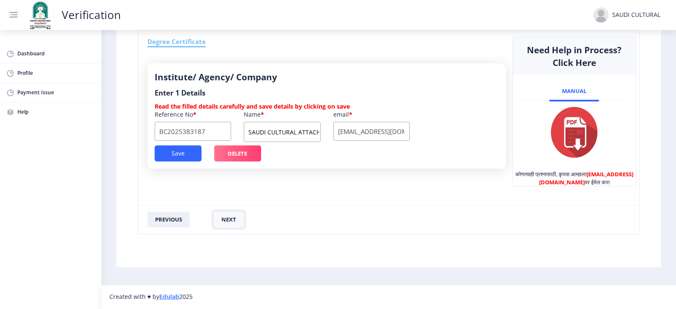
click at [229, 224] on button "next" at bounding box center [229, 220] width 30 height 16
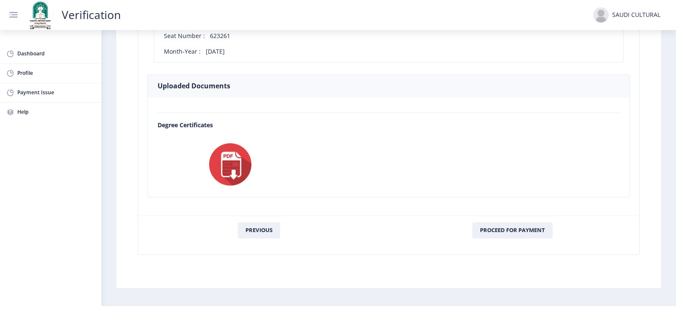
scroll to position [464, 0]
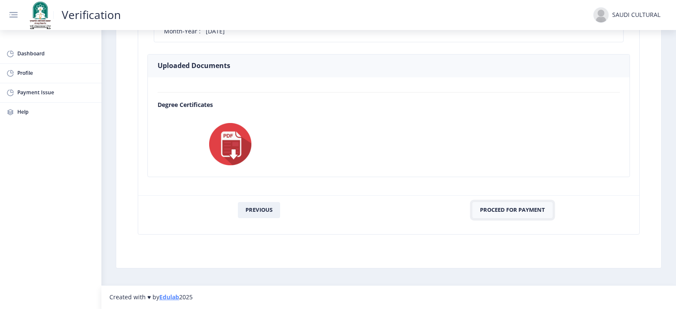
click at [503, 213] on button "Proceed For Payment" at bounding box center [512, 210] width 80 height 16
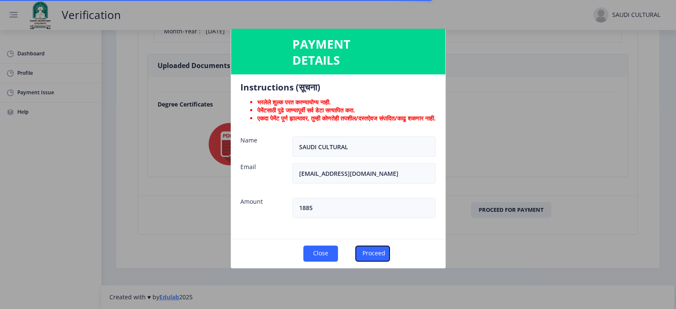
click at [382, 246] on button "Proceed" at bounding box center [372, 254] width 35 height 16
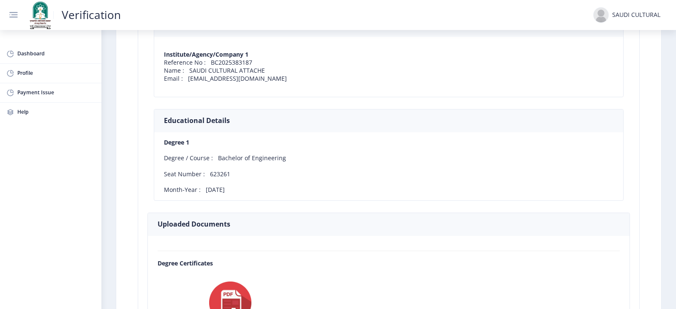
scroll to position [418, 0]
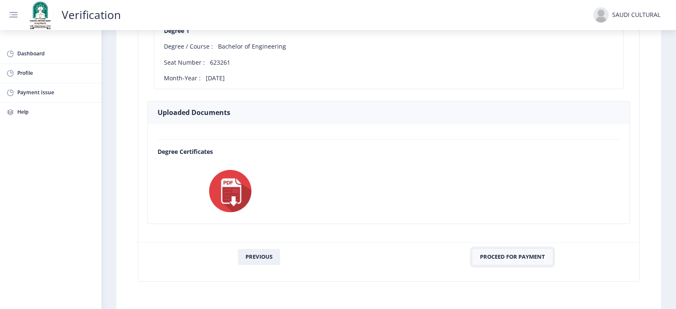
click at [516, 256] on button "Proceed For Payment" at bounding box center [512, 257] width 80 height 16
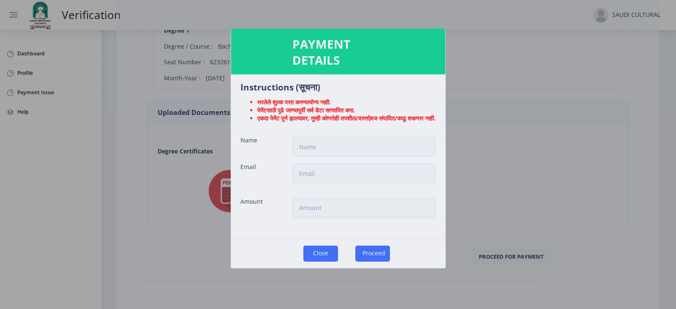
type input "SAUDI CULTURAL"
type input "culturalaffairs@sacaindia.com"
type input "1885"
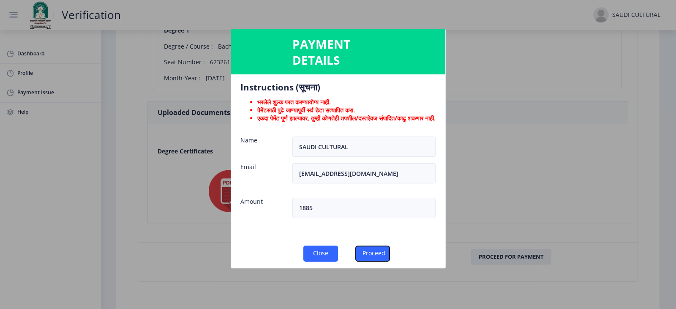
click at [379, 246] on button "Proceed" at bounding box center [372, 254] width 35 height 16
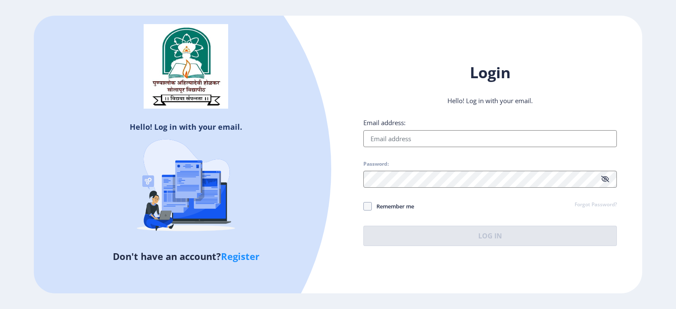
type input "[EMAIL_ADDRESS][DOMAIN_NAME]"
click at [450, 261] on div "Hello! Log in with your email. Don't have an account? Register Login Hello! Log…" at bounding box center [338, 155] width 609 height 278
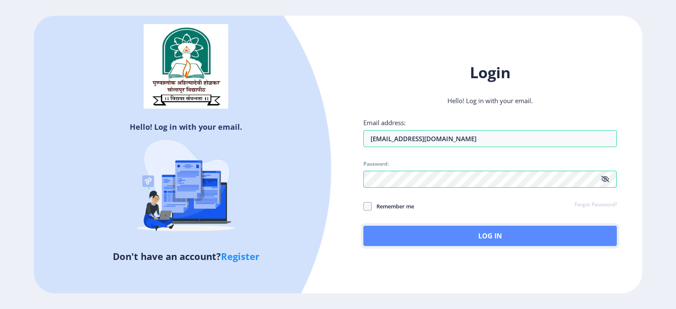
click at [455, 237] on button "Log In" at bounding box center [490, 236] width 254 height 20
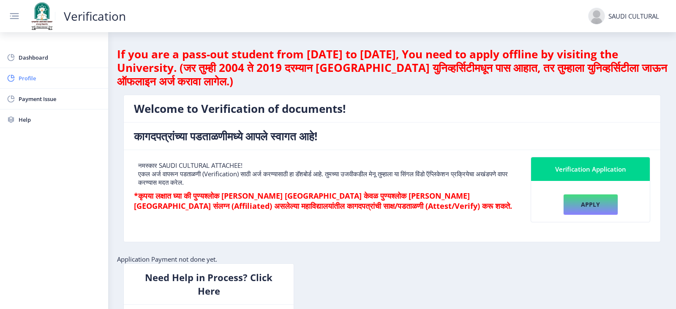
click at [24, 83] on span "Profile" at bounding box center [60, 78] width 83 height 10
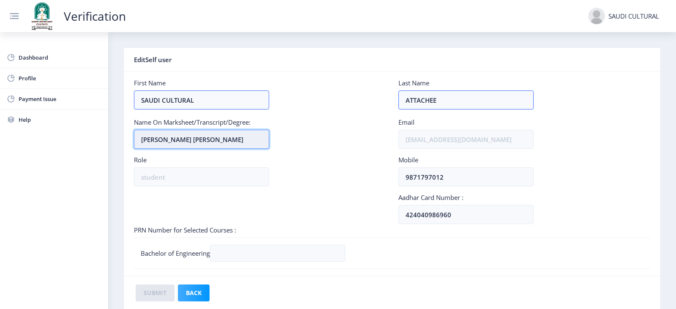
click at [196, 135] on input "BIRAJDAR RAJKUMAR SWAMINATH" at bounding box center [201, 139] width 135 height 19
type input "F"
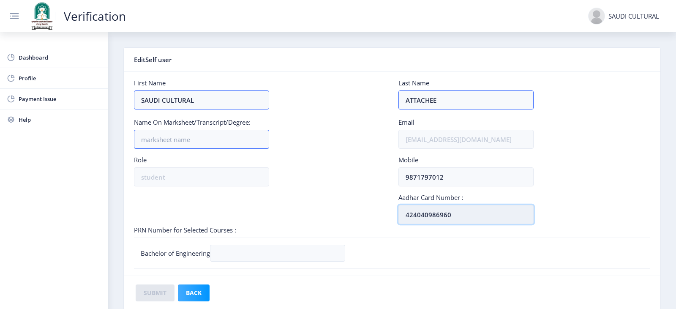
click at [435, 213] on input "424040986960" at bounding box center [465, 214] width 135 height 19
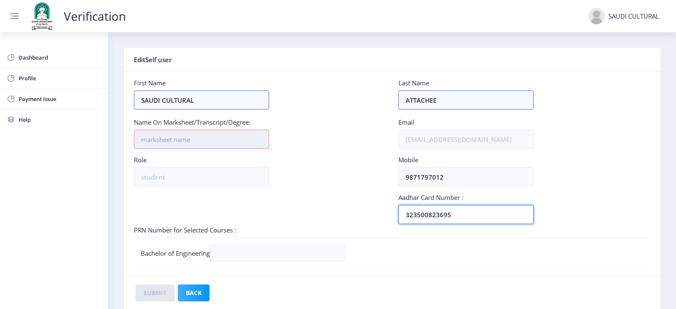
type input "323500823695"
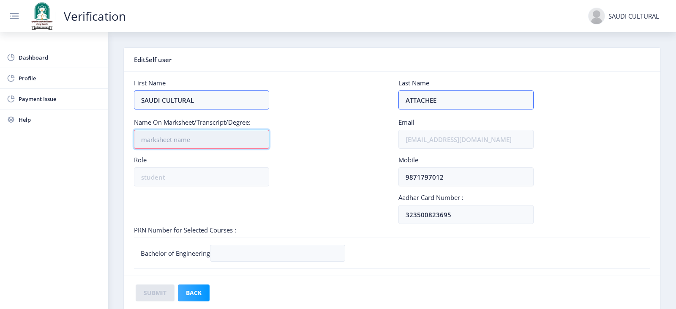
click at [191, 138] on input "Name On Marksheet/Transcript/Degree:" at bounding box center [201, 139] width 135 height 19
type input "PATIL SHRUTI ANIL"
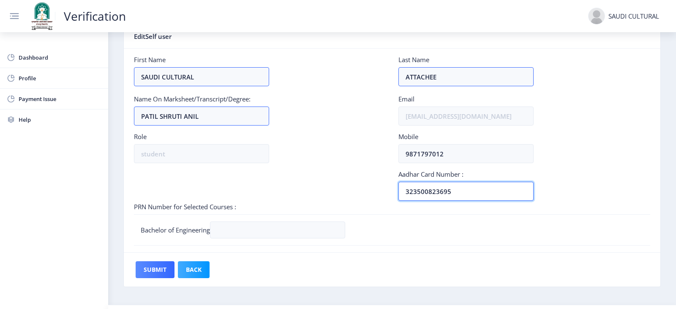
scroll to position [45, 0]
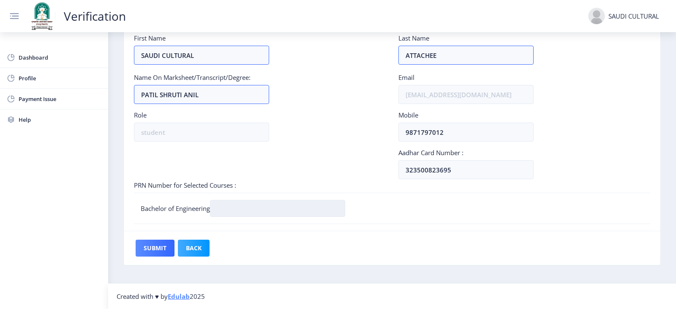
click at [257, 210] on input at bounding box center [277, 208] width 135 height 17
type input "2016032500232613"
click at [155, 245] on button "Submit" at bounding box center [155, 248] width 39 height 17
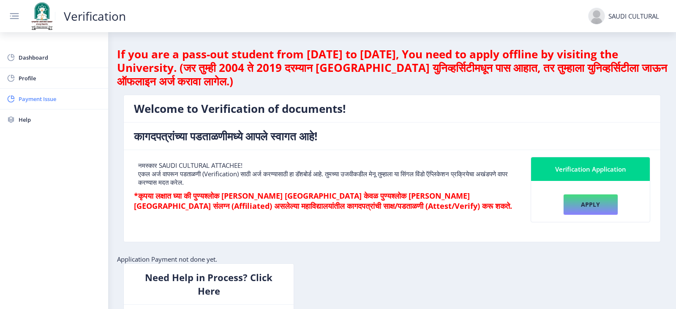
click at [55, 96] on span "Payment Issue" at bounding box center [60, 99] width 83 height 10
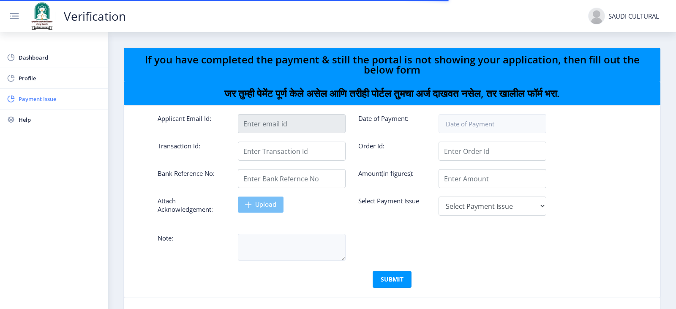
type input "[EMAIL_ADDRESS][DOMAIN_NAME]"
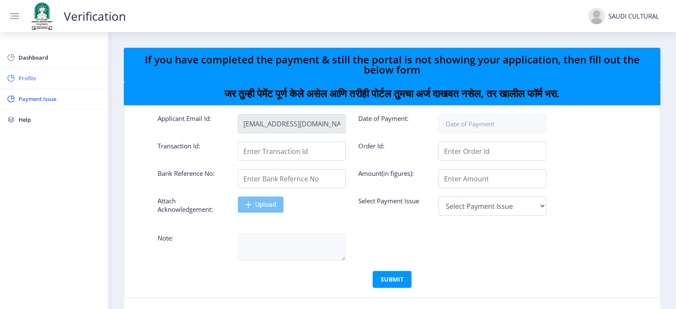
click at [22, 73] on span "Profile" at bounding box center [60, 78] width 83 height 10
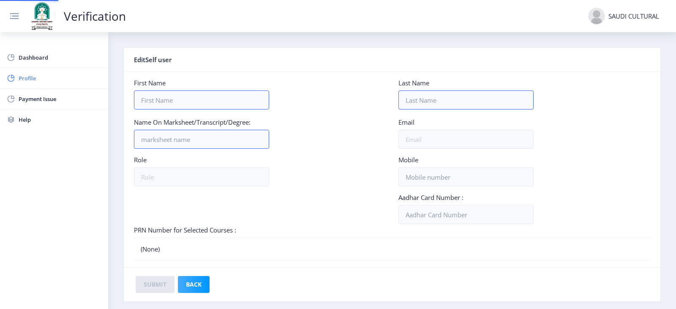
type input "SAUDI CULTURAL"
type input "ATTACHEE"
type input "PATIL SHRUTI ANIL"
type input "[EMAIL_ADDRESS][DOMAIN_NAME]"
type input "student"
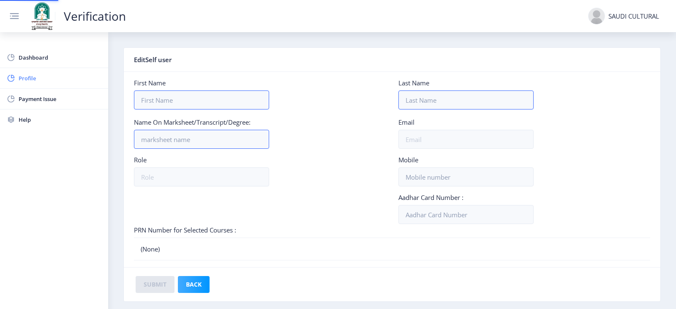
type input "9871797012"
type input "323500823695"
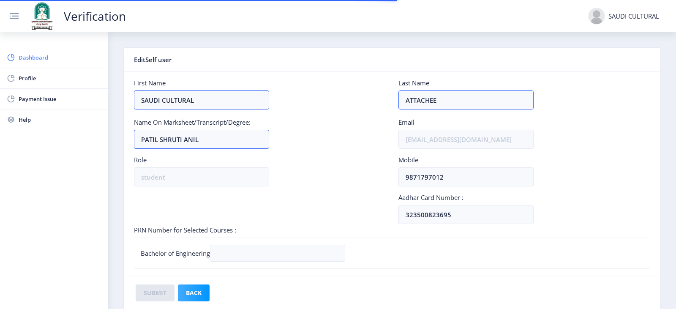
click at [30, 54] on span "Dashboard" at bounding box center [60, 57] width 83 height 10
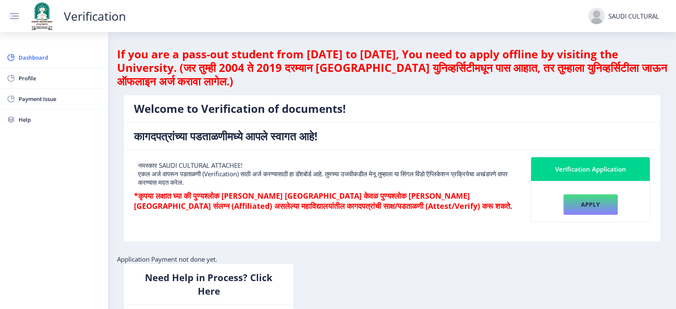
click at [587, 216] on nb-card-body "Apply" at bounding box center [590, 201] width 119 height 41
click at [591, 207] on button "Apply" at bounding box center [590, 204] width 55 height 21
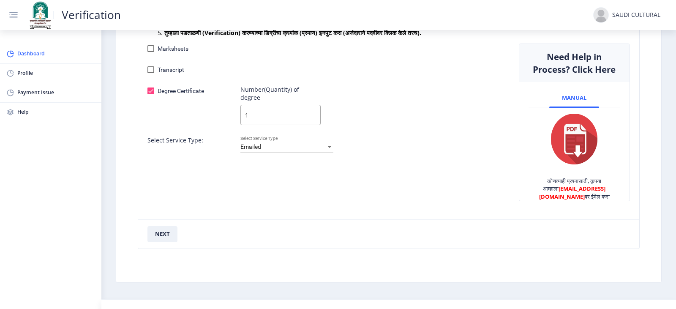
scroll to position [206, 0]
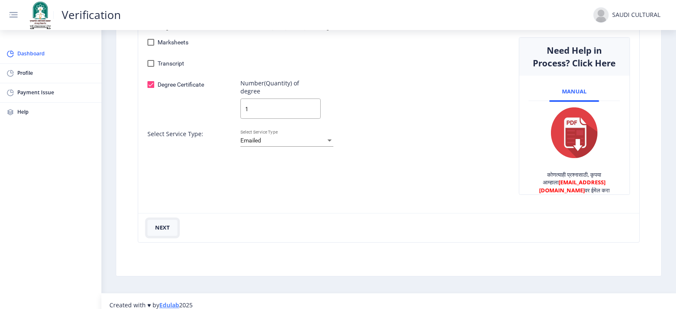
click at [160, 220] on button "next" at bounding box center [162, 228] width 30 height 16
click at [156, 221] on button "next" at bounding box center [162, 228] width 30 height 16
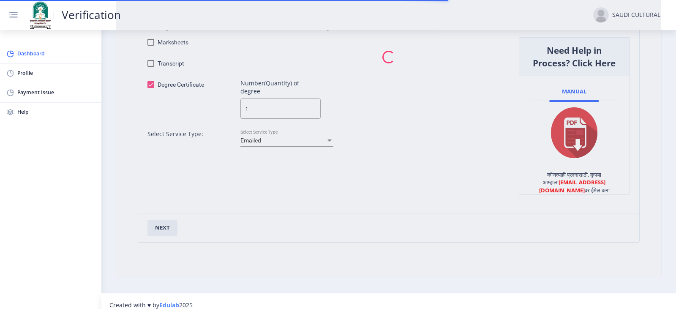
scroll to position [167, 0]
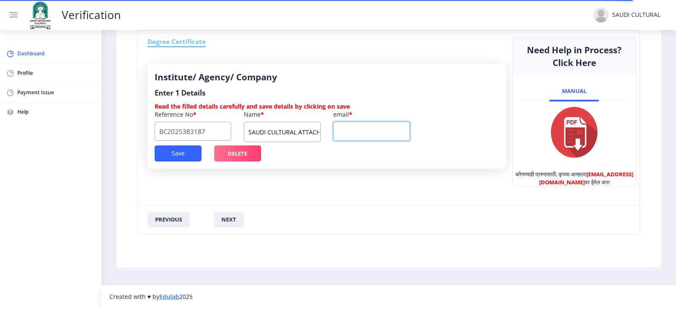
click at [358, 128] on input "email" at bounding box center [371, 131] width 76 height 19
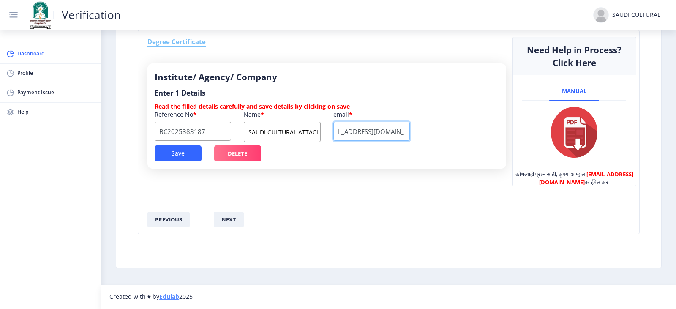
scroll to position [0, 22]
type input "[EMAIL_ADDRESS][DOMAIN_NAME]"
click at [174, 157] on button "Save" at bounding box center [178, 153] width 47 height 16
click at [225, 217] on button "next" at bounding box center [229, 220] width 30 height 16
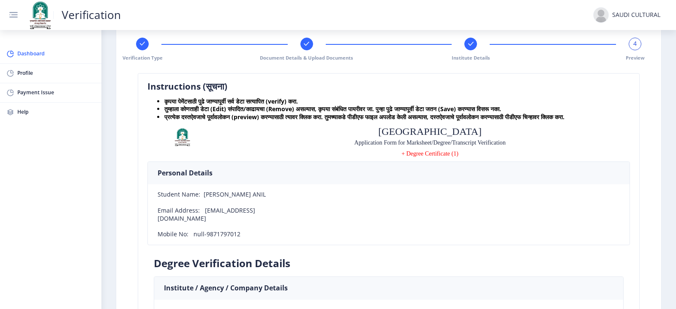
scroll to position [42, 0]
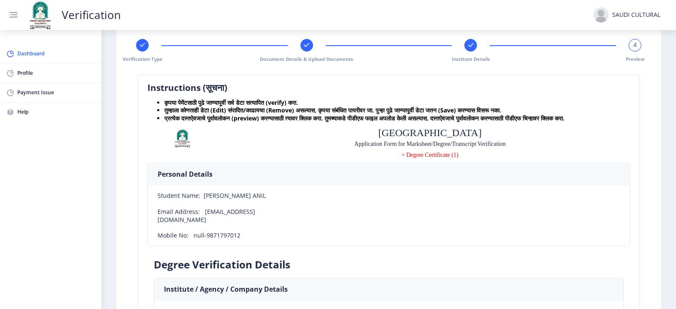
click at [424, 158] on span "+ Degree Certificate (1)" at bounding box center [429, 154] width 57 height 7
click at [408, 158] on span "+ Degree Certificate (1)" at bounding box center [429, 154] width 57 height 7
click at [391, 162] on div "+ Degree Certificate (1)" at bounding box center [430, 156] width 400 height 11
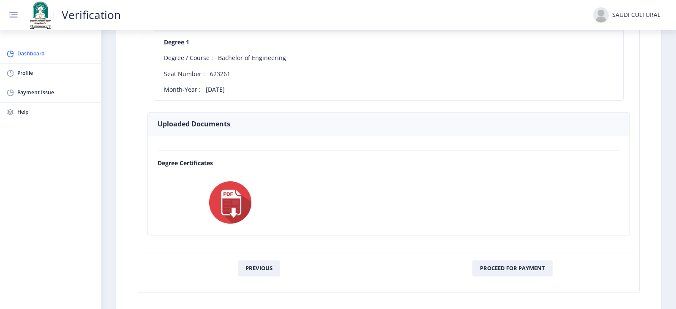
scroll to position [464, 0]
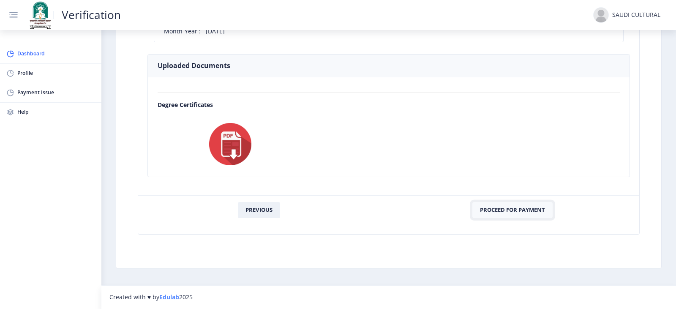
click at [518, 213] on button "Proceed For Payment" at bounding box center [512, 210] width 80 height 16
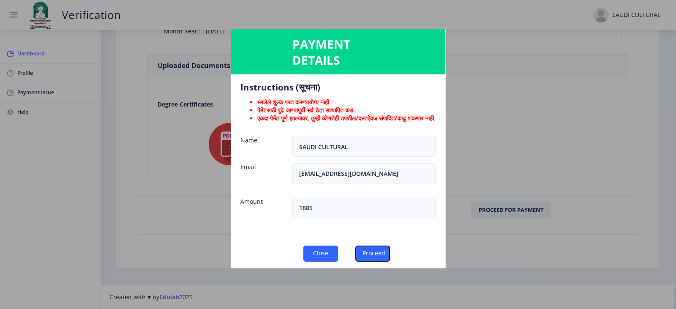
click at [372, 246] on button "Proceed" at bounding box center [372, 254] width 35 height 16
click at [390, 250] on button "Proceed" at bounding box center [372, 254] width 35 height 16
click at [385, 246] on button "Proceed" at bounding box center [372, 254] width 35 height 16
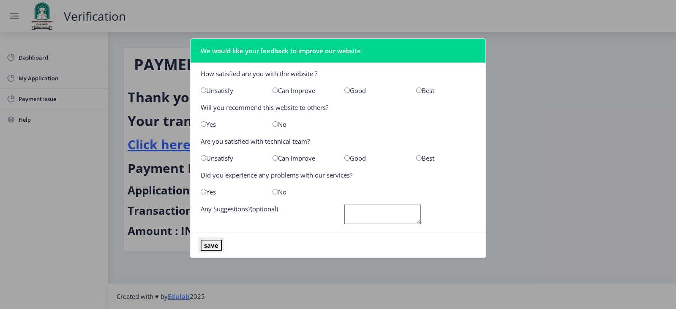
click at [210, 246] on button "save" at bounding box center [211, 245] width 21 height 11
click at [420, 90] on input "radio" at bounding box center [418, 89] width 5 height 5
radio input "true"
click at [419, 158] on input "radio" at bounding box center [418, 157] width 5 height 5
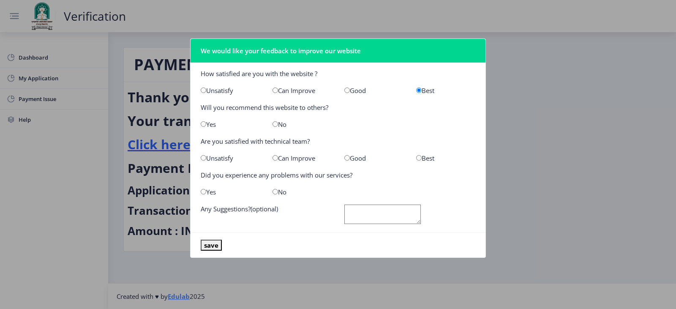
radio input "true"
click at [274, 124] on input "radio" at bounding box center [275, 123] width 5 height 5
radio input "true"
click at [276, 191] on input "radio" at bounding box center [275, 191] width 5 height 5
radio input "true"
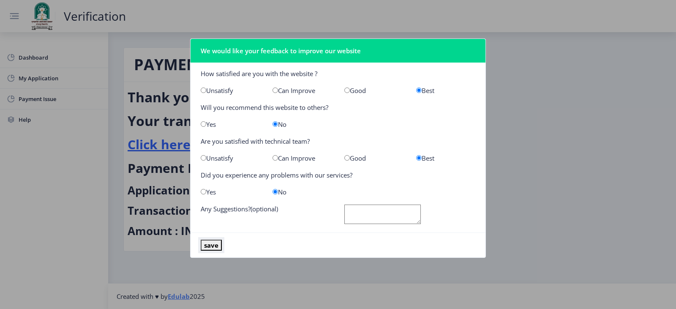
click at [211, 246] on button "save" at bounding box center [211, 245] width 21 height 11
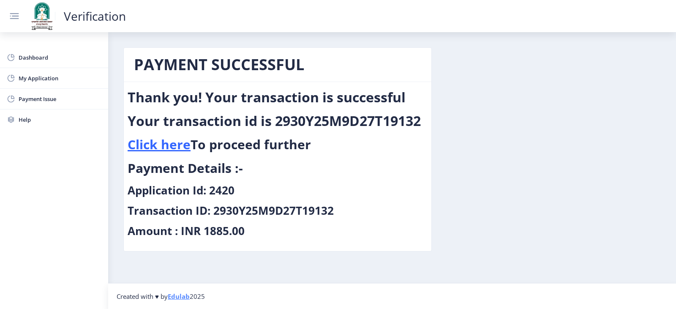
click at [342, 115] on h2 "Your transaction id is 2930Y25M9D27T19132" at bounding box center [274, 120] width 293 height 17
copy h2 "2930Y25M9D27T19132"
click at [527, 103] on div "PAYMENT SUCCESSFUL Thank you! Your transaction is successful Your transaction i…" at bounding box center [392, 155] width 550 height 217
click at [163, 147] on link "Click here" at bounding box center [159, 144] width 63 height 17
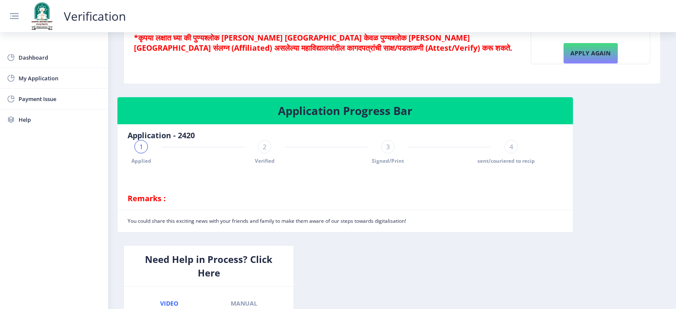
scroll to position [169, 0]
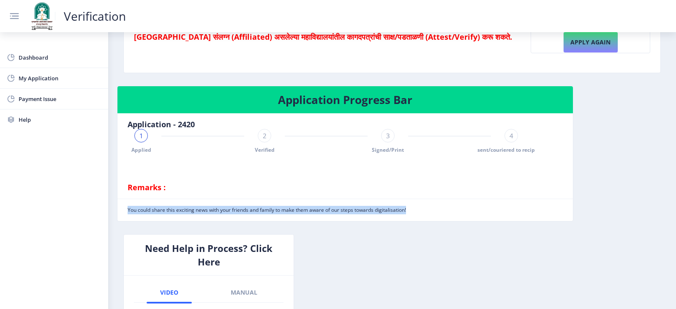
drag, startPoint x: 127, startPoint y: 211, endPoint x: 418, endPoint y: 219, distance: 291.3
click at [418, 219] on nb-card-footer "You could share this exciting news with your friends and family to make them aw…" at bounding box center [345, 210] width 456 height 22
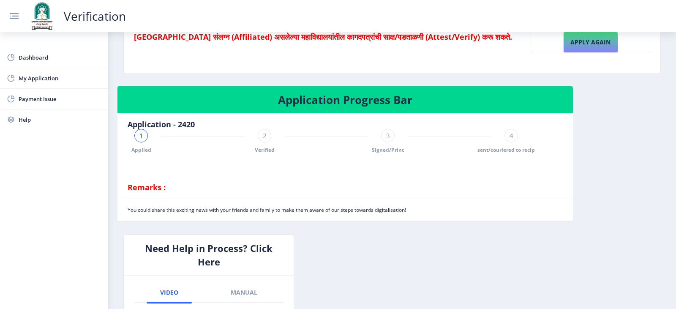
click at [259, 139] on div "2" at bounding box center [265, 136] width 14 height 14
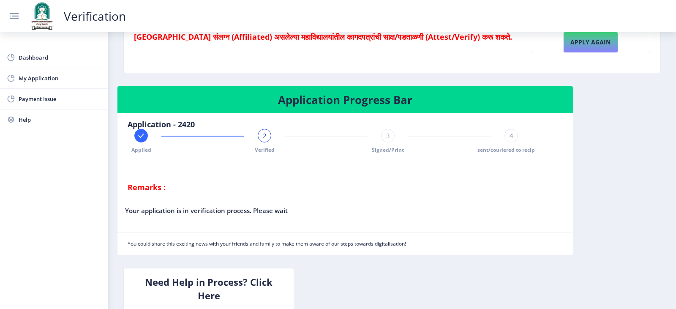
click at [386, 136] on span "3" at bounding box center [388, 135] width 4 height 8
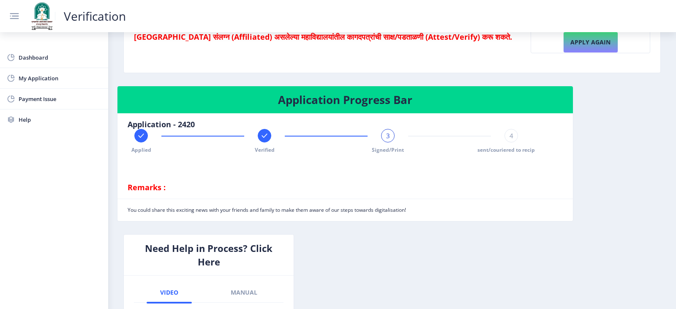
click at [510, 136] on span "4" at bounding box center [512, 135] width 4 height 8
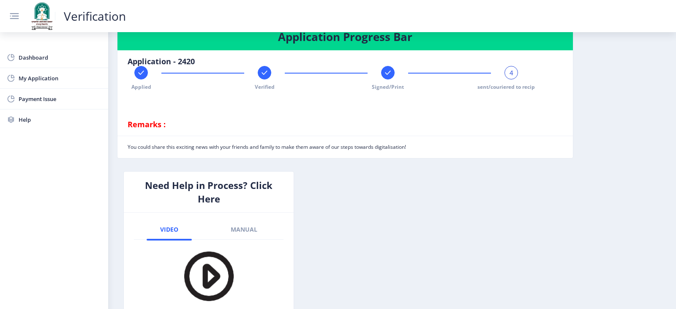
scroll to position [211, 0]
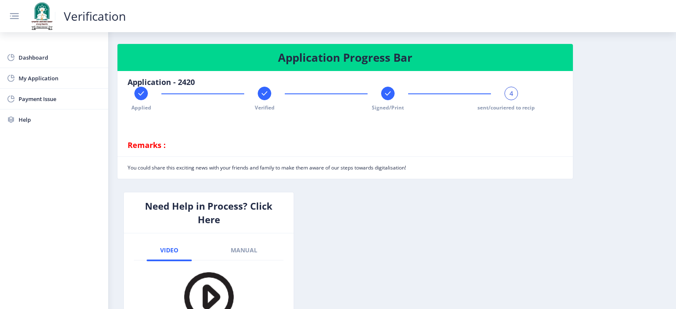
click at [143, 98] on div at bounding box center [141, 94] width 14 height 14
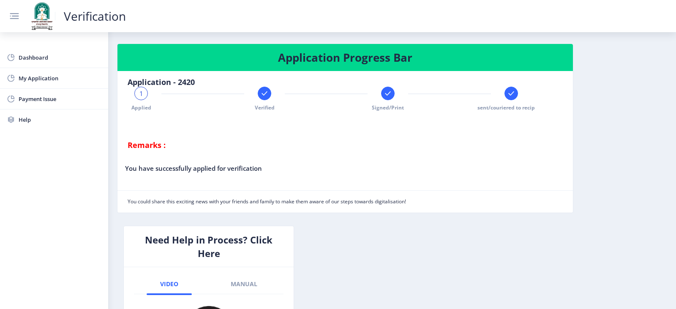
click at [141, 95] on span "1" at bounding box center [141, 93] width 4 height 8
click at [140, 96] on span "1" at bounding box center [141, 93] width 4 height 8
click at [267, 94] on rect at bounding box center [264, 93] width 8 height 8
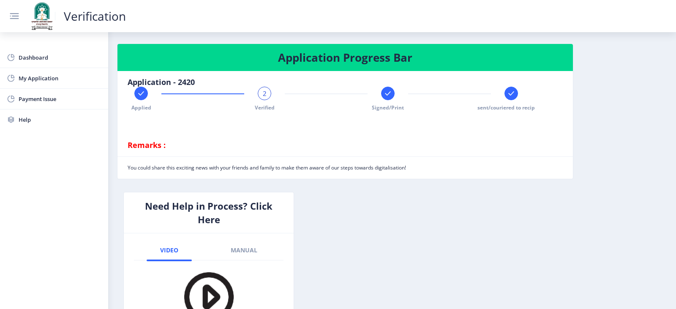
click at [139, 98] on div at bounding box center [141, 94] width 14 height 14
click at [143, 99] on div "1" at bounding box center [141, 94] width 14 height 14
click at [267, 96] on rect at bounding box center [264, 93] width 8 height 8
click at [384, 88] on div at bounding box center [388, 94] width 14 height 14
click at [510, 94] on rect at bounding box center [511, 93] width 8 height 8
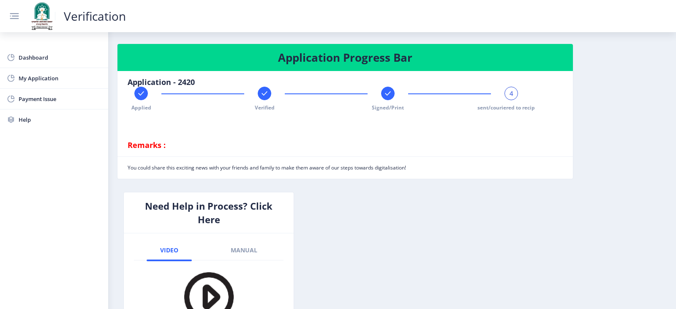
click at [510, 94] on span "4" at bounding box center [512, 93] width 4 height 8
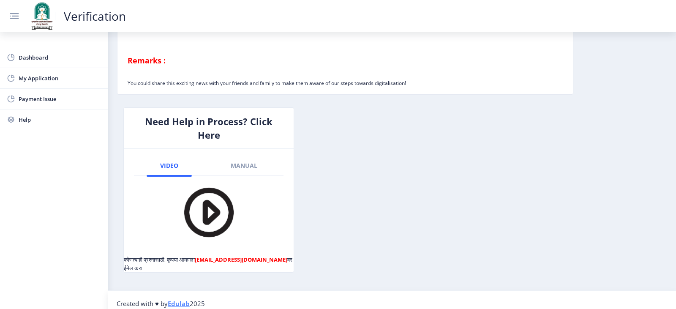
scroll to position [305, 0]
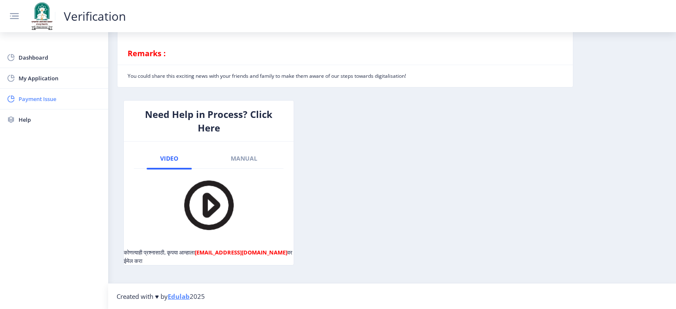
click at [32, 98] on span "Payment Issue" at bounding box center [60, 99] width 83 height 10
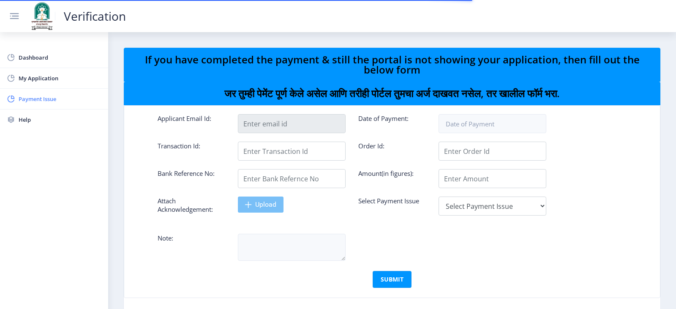
type input "[EMAIL_ADDRESS][DOMAIN_NAME]"
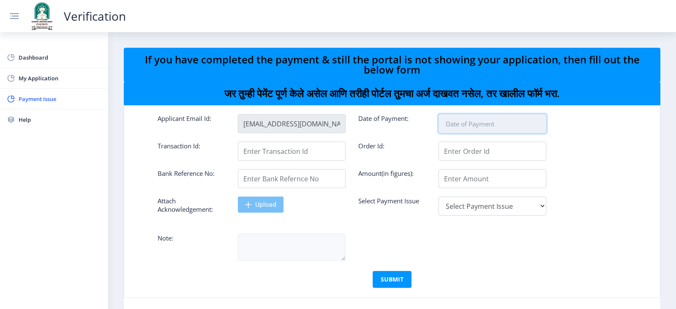
click at [463, 127] on input at bounding box center [493, 123] width 108 height 19
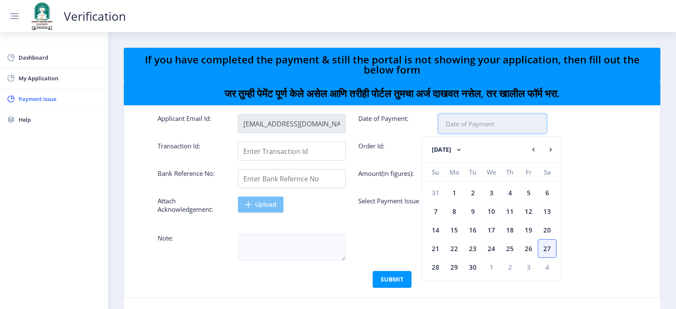
click at [463, 127] on input at bounding box center [493, 123] width 108 height 19
click at [554, 113] on form "Applicant Email Id: culturalaffairs@sacaindia.com Date of Payment: Transaction …" at bounding box center [392, 202] width 469 height 192
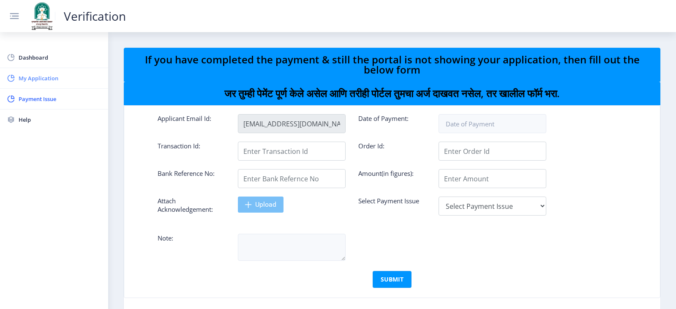
click at [41, 75] on span "My Application" at bounding box center [60, 78] width 83 height 10
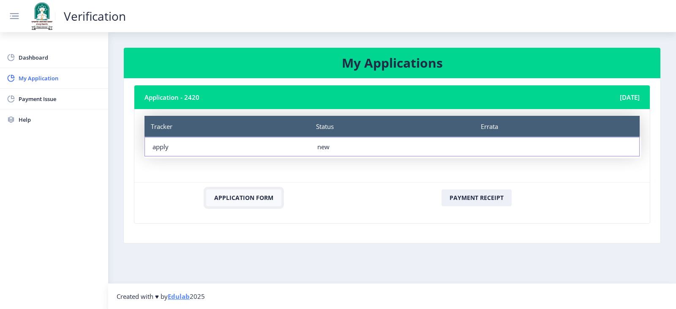
click at [238, 198] on button "Application Form" at bounding box center [243, 197] width 75 height 17
click at [457, 197] on button "Payment Receipt" at bounding box center [477, 197] width 70 height 17
click at [157, 148] on div "apply" at bounding box center [228, 146] width 150 height 8
click at [401, 194] on div "Payment Receipt" at bounding box center [477, 202] width 254 height 27
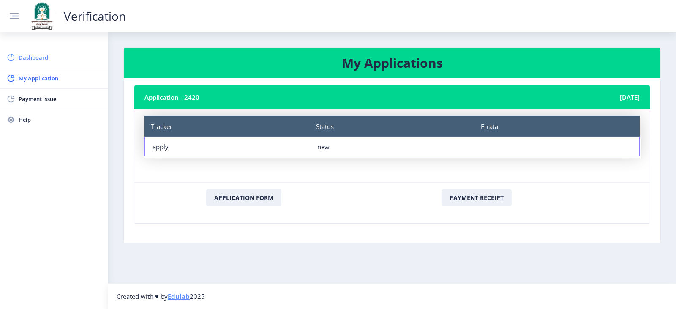
click at [30, 60] on span "Dashboard" at bounding box center [60, 57] width 83 height 10
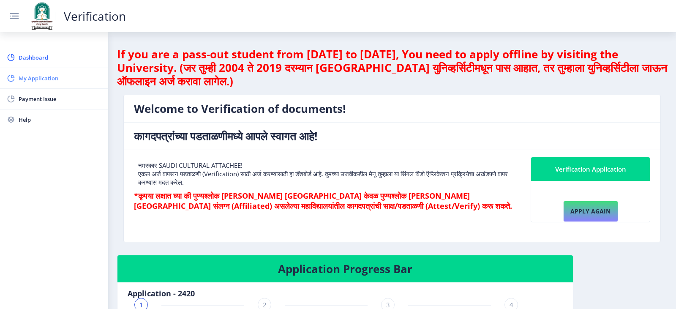
click at [26, 73] on link "My Application" at bounding box center [54, 78] width 108 height 20
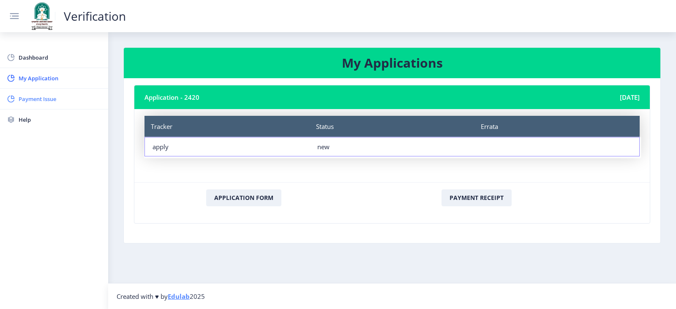
click at [50, 97] on span "Payment Issue" at bounding box center [60, 99] width 83 height 10
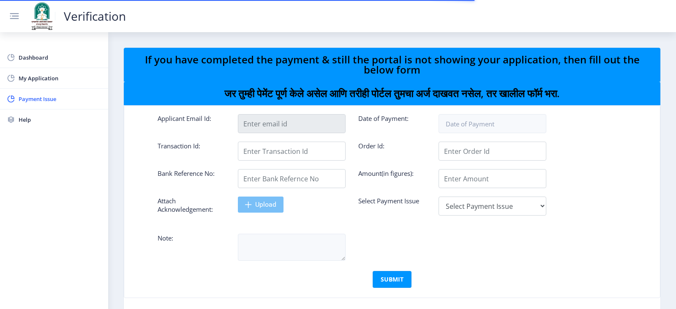
type input "[EMAIL_ADDRESS][DOMAIN_NAME]"
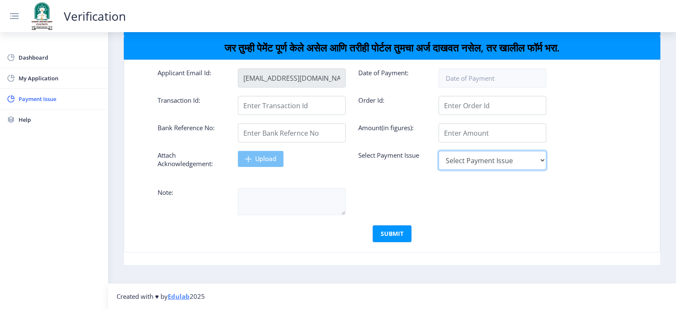
click at [488, 163] on select "Select Payment Issue Single Payment Multiple Payment" at bounding box center [493, 160] width 108 height 19
select select "Single Payment"
click at [439, 151] on select "Select Payment Issue Single Payment Multiple Payment" at bounding box center [493, 160] width 108 height 19
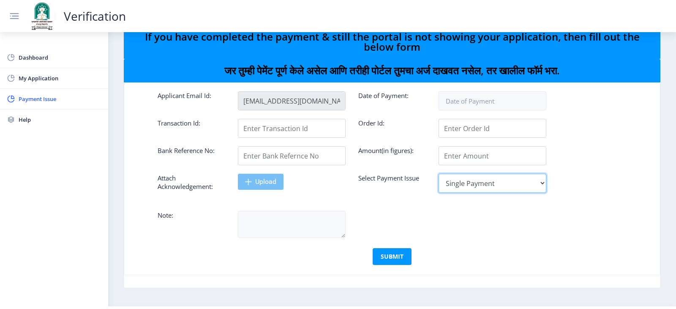
scroll to position [3, 0]
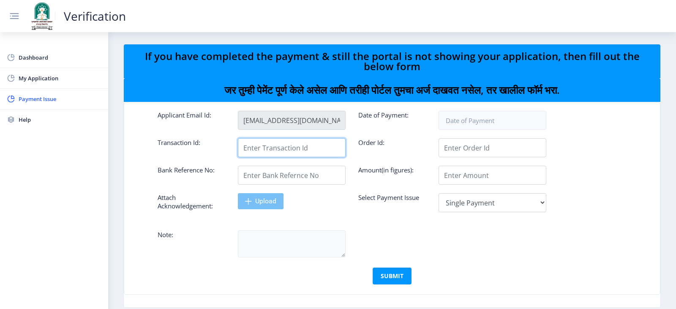
click at [274, 149] on input "Applicant Email Id:" at bounding box center [292, 147] width 108 height 19
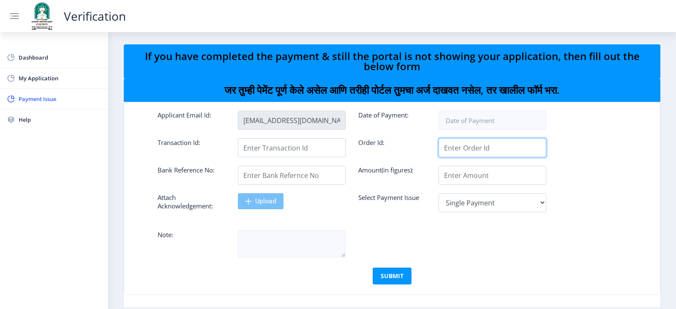
click at [458, 149] on input "Applicant Email Id:" at bounding box center [493, 147] width 108 height 19
click at [593, 136] on form "Applicant Email Id: culturalaffairs@sacaindia.com Date of Payment: Transaction …" at bounding box center [392, 198] width 469 height 192
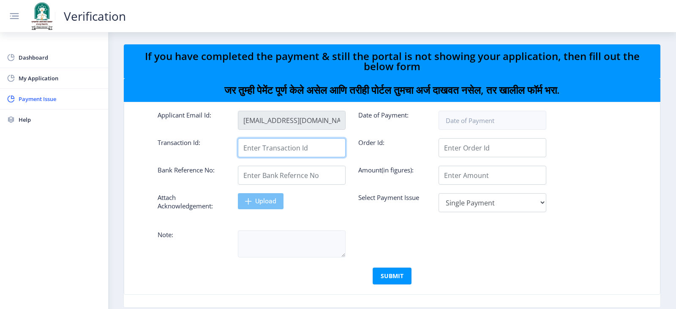
click at [273, 148] on input "Applicant Email Id:" at bounding box center [292, 147] width 108 height 19
type input "75855"
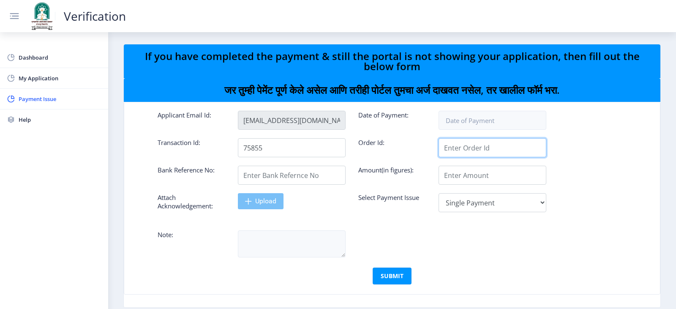
click at [497, 152] on input "Applicant Email Id:" at bounding box center [493, 147] width 108 height 19
type input "2420"
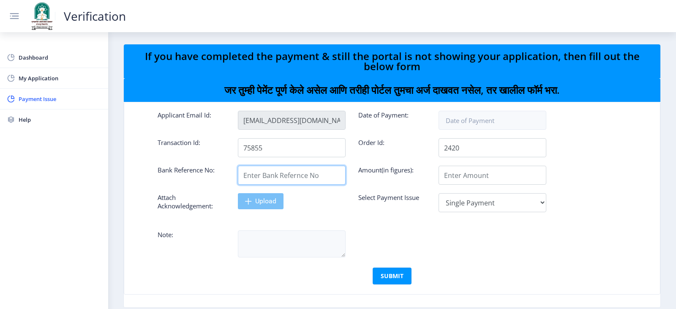
click at [288, 181] on input "Applicant Email Id:" at bounding box center [292, 175] width 108 height 19
drag, startPoint x: 275, startPoint y: 160, endPoint x: 276, endPoint y: 155, distance: 4.7
click at [275, 160] on form "Applicant Email Id: culturalaffairs@sacaindia.com Date of Payment: Transaction …" at bounding box center [392, 198] width 469 height 192
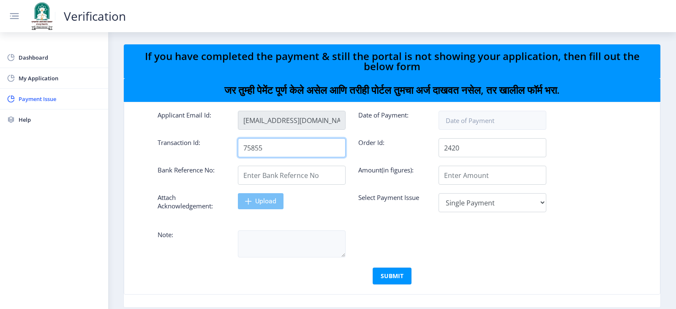
click at [276, 155] on input "75855" at bounding box center [292, 147] width 108 height 19
type input "2930Y25M9D27T19132"
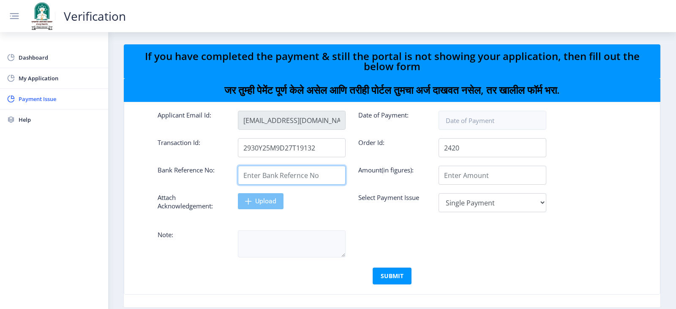
click at [259, 179] on input "Applicant Email Id:" at bounding box center [292, 175] width 108 height 19
type input "44831"
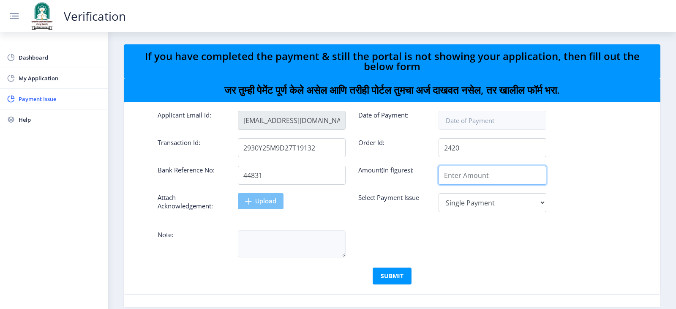
click at [483, 173] on input "Applicant Email Id:" at bounding box center [493, 175] width 108 height 19
type input "1885"
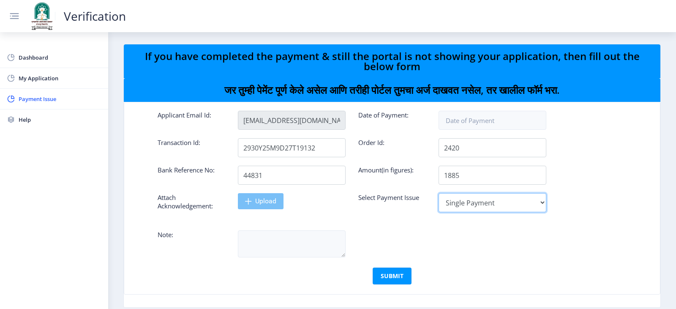
click at [479, 202] on select "Select Payment Issue Single Payment Multiple Payment" at bounding box center [493, 202] width 108 height 19
click at [439, 193] on select "Select Payment Issue Single Payment Multiple Payment" at bounding box center [493, 202] width 108 height 19
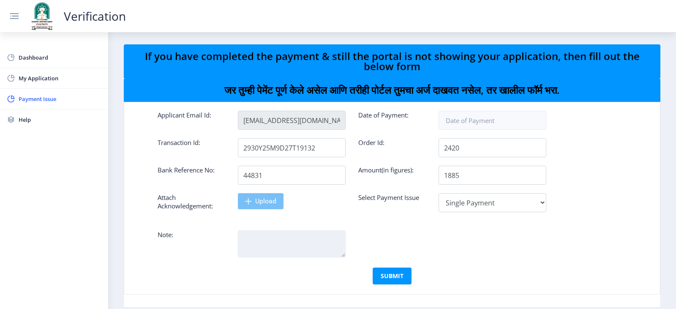
click at [273, 247] on textarea at bounding box center [292, 243] width 108 height 27
type textarea "This payment is for PATIL SHRUTI ANIL."
click at [266, 205] on div "Upload" at bounding box center [292, 201] width 108 height 16
click at [245, 202] on div "Upload" at bounding box center [292, 201] width 108 height 16
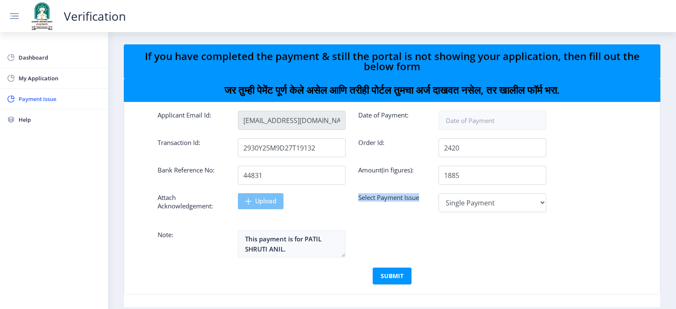
click at [245, 202] on div "Upload" at bounding box center [292, 201] width 108 height 16
click at [289, 197] on div "Upload" at bounding box center [292, 201] width 108 height 16
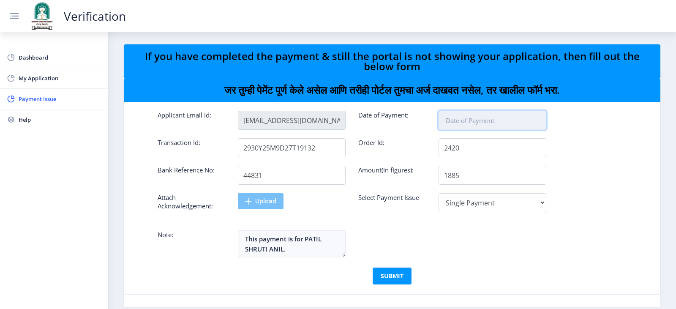
click at [495, 119] on input at bounding box center [493, 120] width 108 height 19
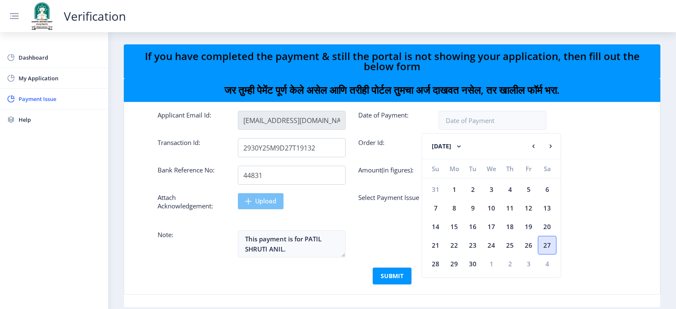
click at [548, 243] on div "27" at bounding box center [547, 245] width 19 height 19
type input "Sep 27, 2025"
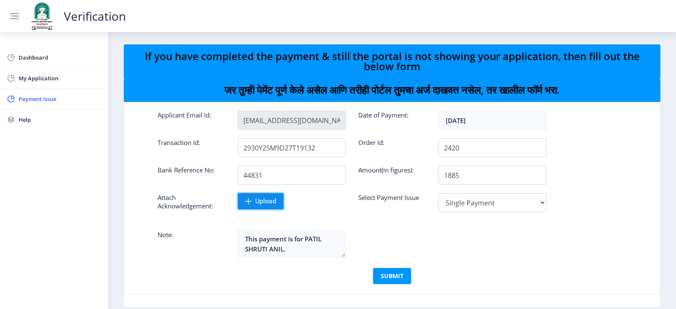
click at [259, 202] on span "Upload" at bounding box center [265, 201] width 21 height 8
click at [258, 199] on span "Upload" at bounding box center [265, 201] width 21 height 8
click at [392, 276] on button "SUBMIT" at bounding box center [392, 275] width 39 height 17
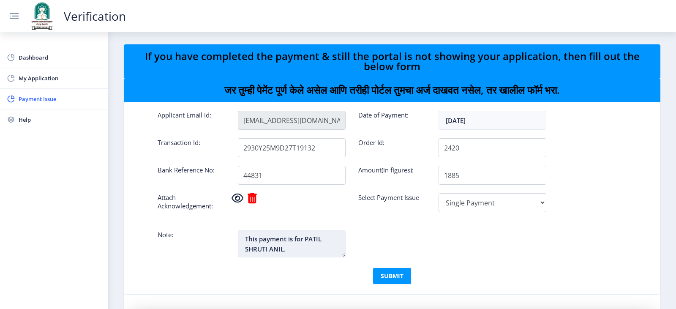
click at [293, 249] on textarea "This payment is for PATIL SHRUTI ANIL." at bounding box center [292, 243] width 108 height 27
type textarea "This payment is for PATIL SHRUTI ANIL. Kindly provide the verification report o…"
click at [385, 276] on button "SUBMIT" at bounding box center [392, 275] width 39 height 17
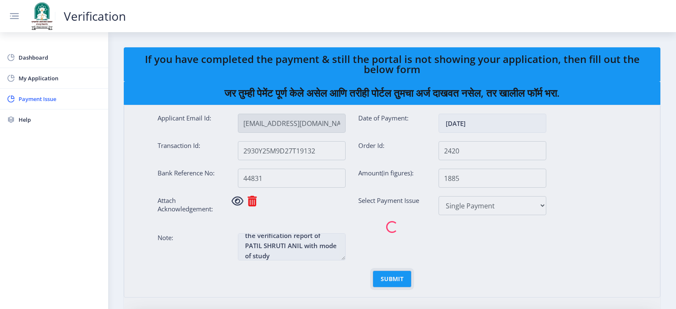
scroll to position [0, 0]
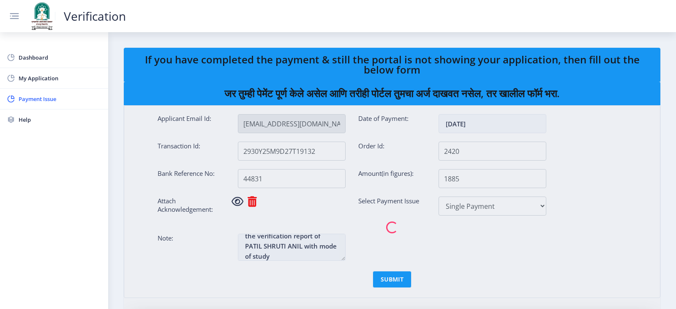
click at [400, 247] on nb-spinner at bounding box center [392, 228] width 537 height 360
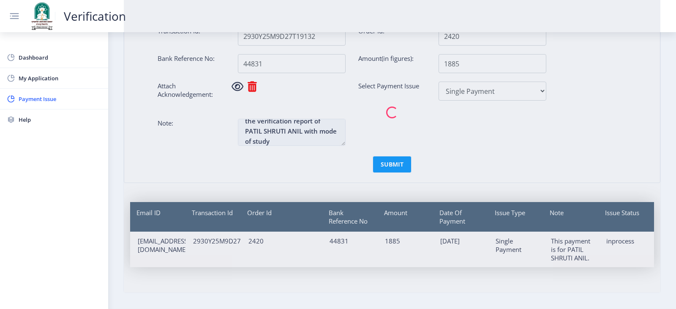
scroll to position [100, 0]
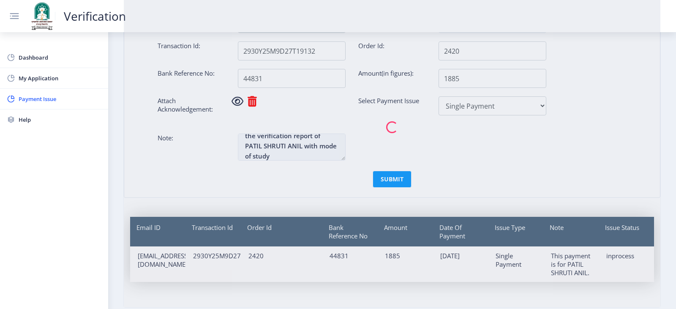
click at [391, 139] on nb-spinner at bounding box center [392, 128] width 537 height 360
click at [448, 162] on nb-spinner at bounding box center [392, 128] width 537 height 360
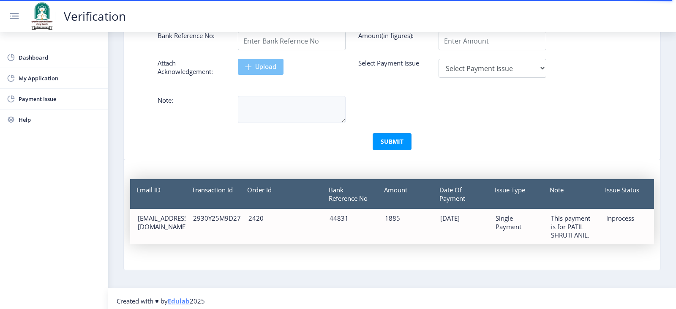
scroll to position [142, 0]
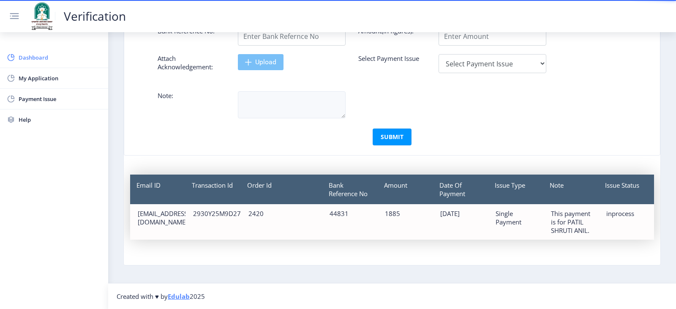
click at [41, 58] on span "Dashboard" at bounding box center [60, 57] width 83 height 10
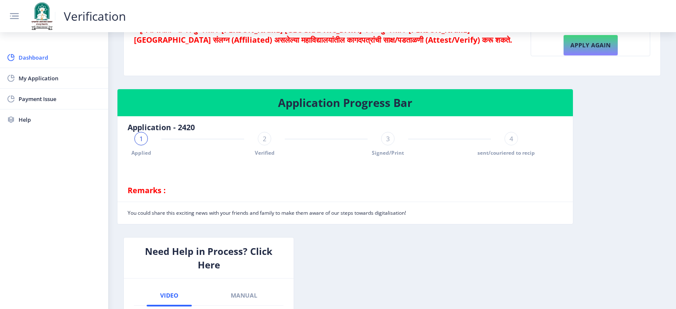
scroll to position [136, 0]
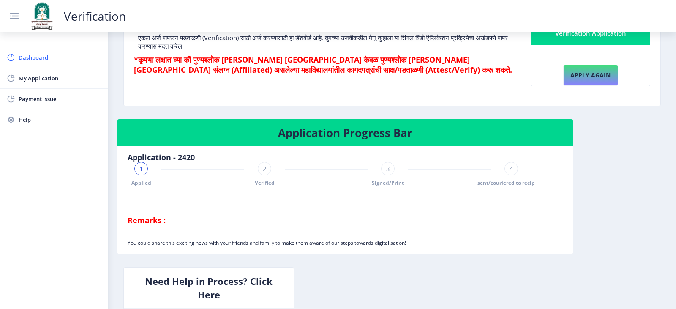
click at [263, 175] on div "2 Verified" at bounding box center [265, 174] width 14 height 25
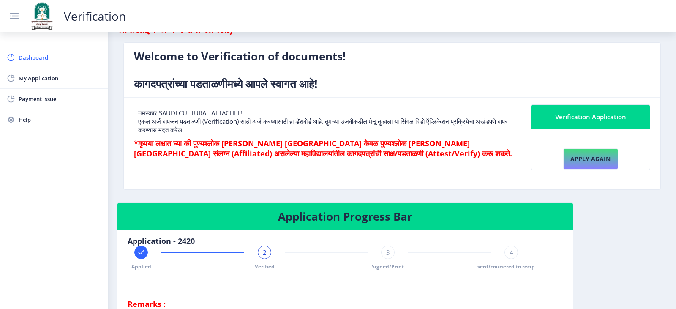
scroll to position [52, 0]
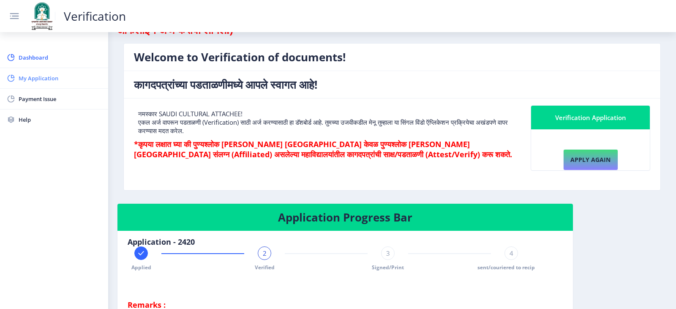
click at [38, 82] on span "My Application" at bounding box center [60, 78] width 83 height 10
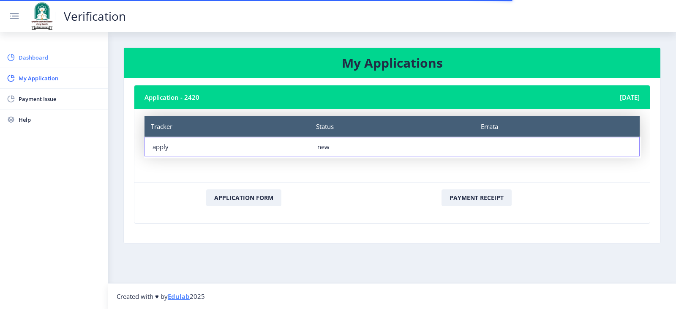
click at [33, 65] on link "Dashboard" at bounding box center [54, 57] width 108 height 20
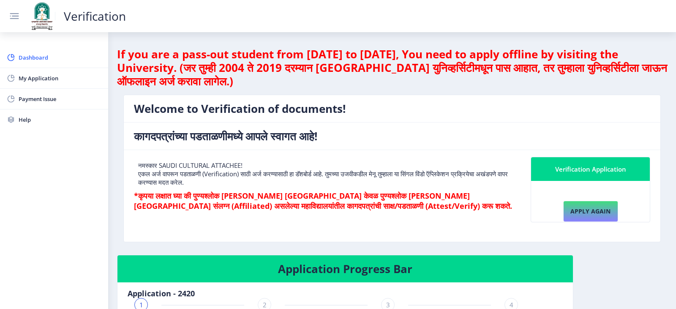
click at [13, 14] on rect at bounding box center [14, 13] width 9 height 1
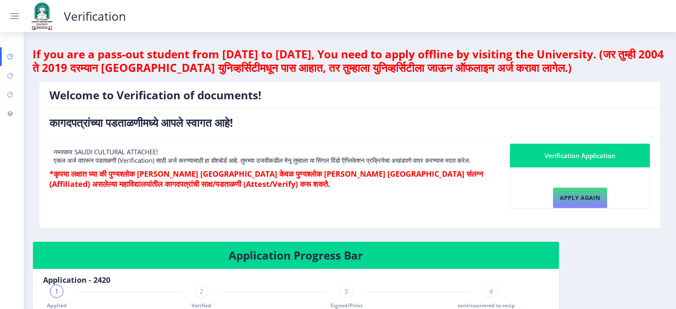
click at [8, 57] on icon at bounding box center [9, 56] width 5 height 5
click at [16, 13] on rect at bounding box center [14, 13] width 9 height 1
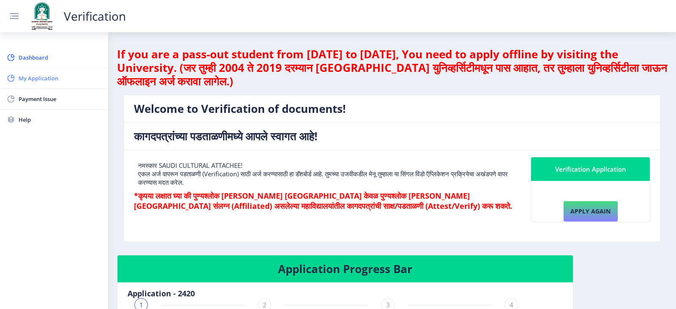
click at [15, 77] on rect at bounding box center [11, 78] width 8 height 8
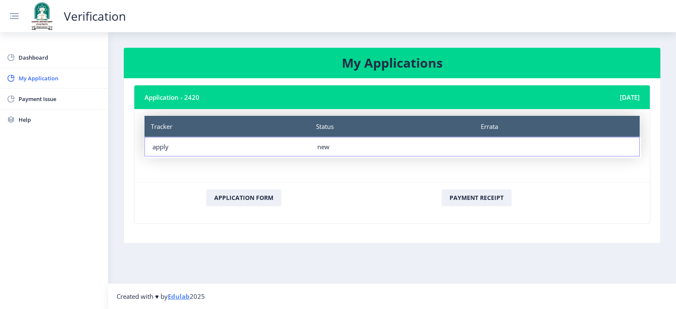
click at [323, 147] on div "new" at bounding box center [392, 146] width 150 height 8
click at [153, 142] on div "Tracker apply" at bounding box center [227, 146] width 165 height 19
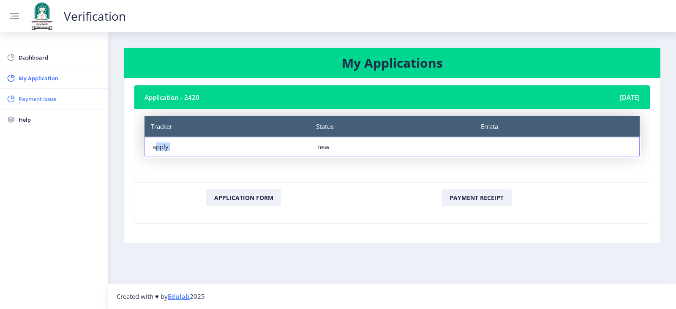
click at [55, 106] on link "Payment Issue" at bounding box center [54, 99] width 108 height 20
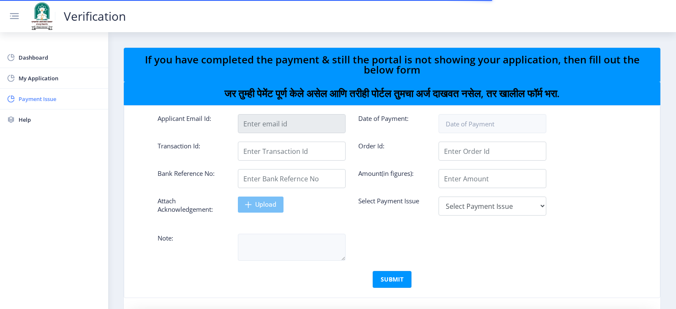
type input "[EMAIL_ADDRESS][DOMAIN_NAME]"
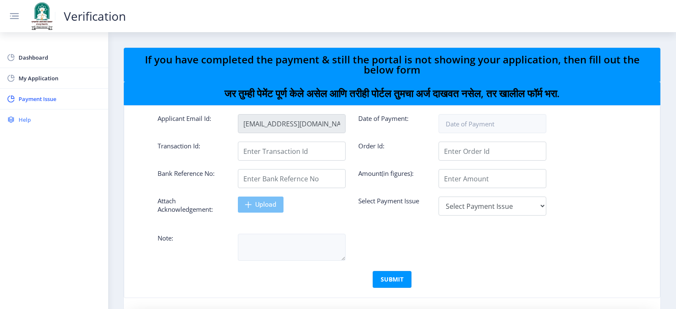
click at [33, 125] on link "Help" at bounding box center [54, 119] width 108 height 20
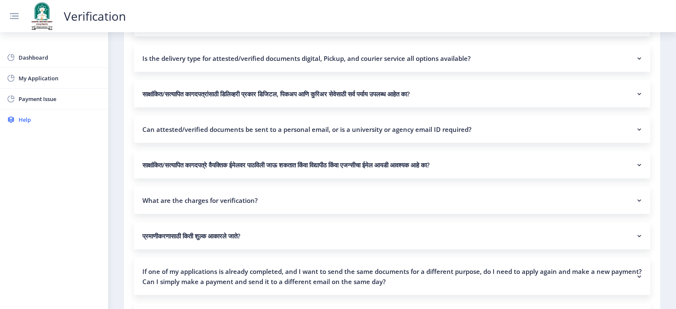
scroll to position [592, 0]
